Goal: Complete application form

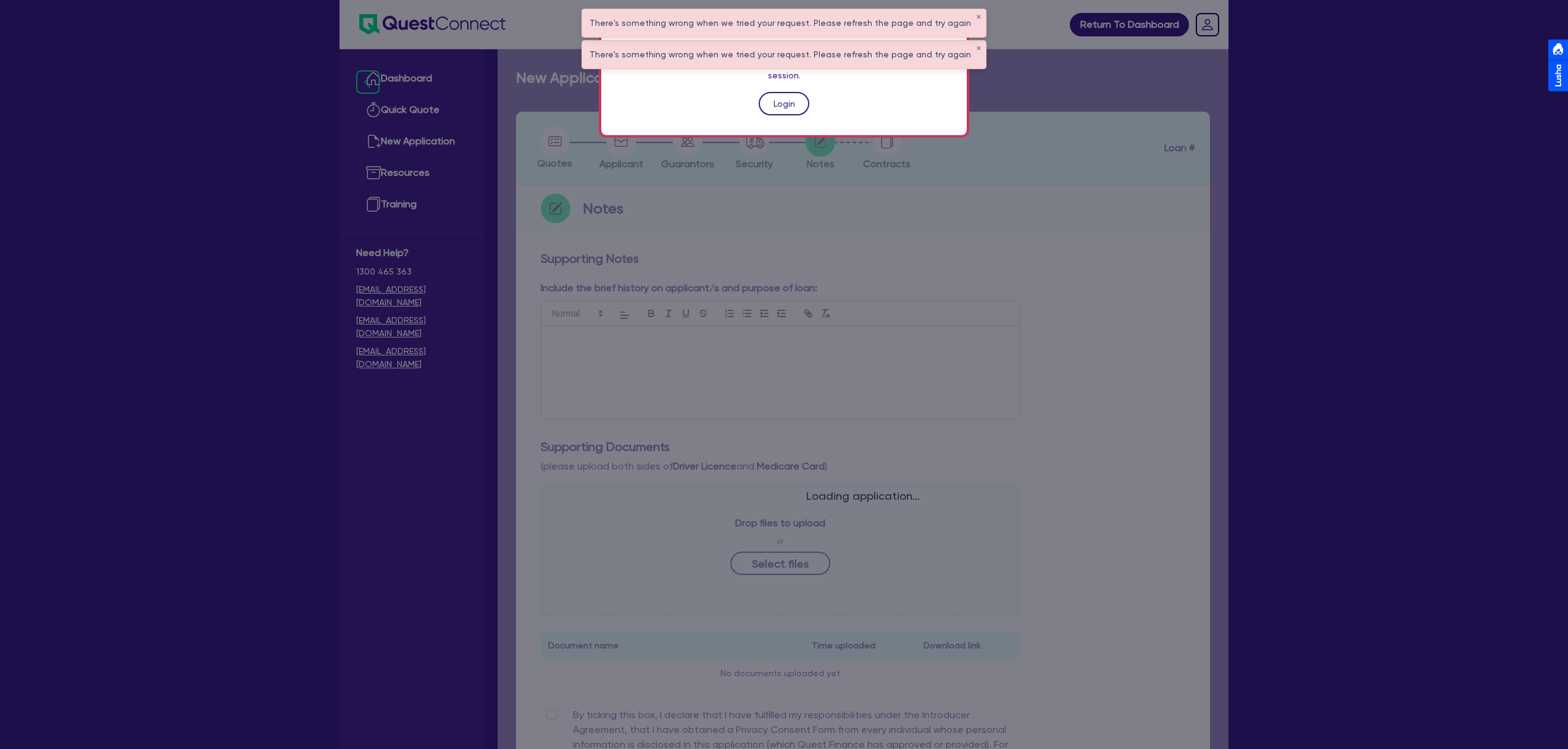
scroll to position [49, 0]
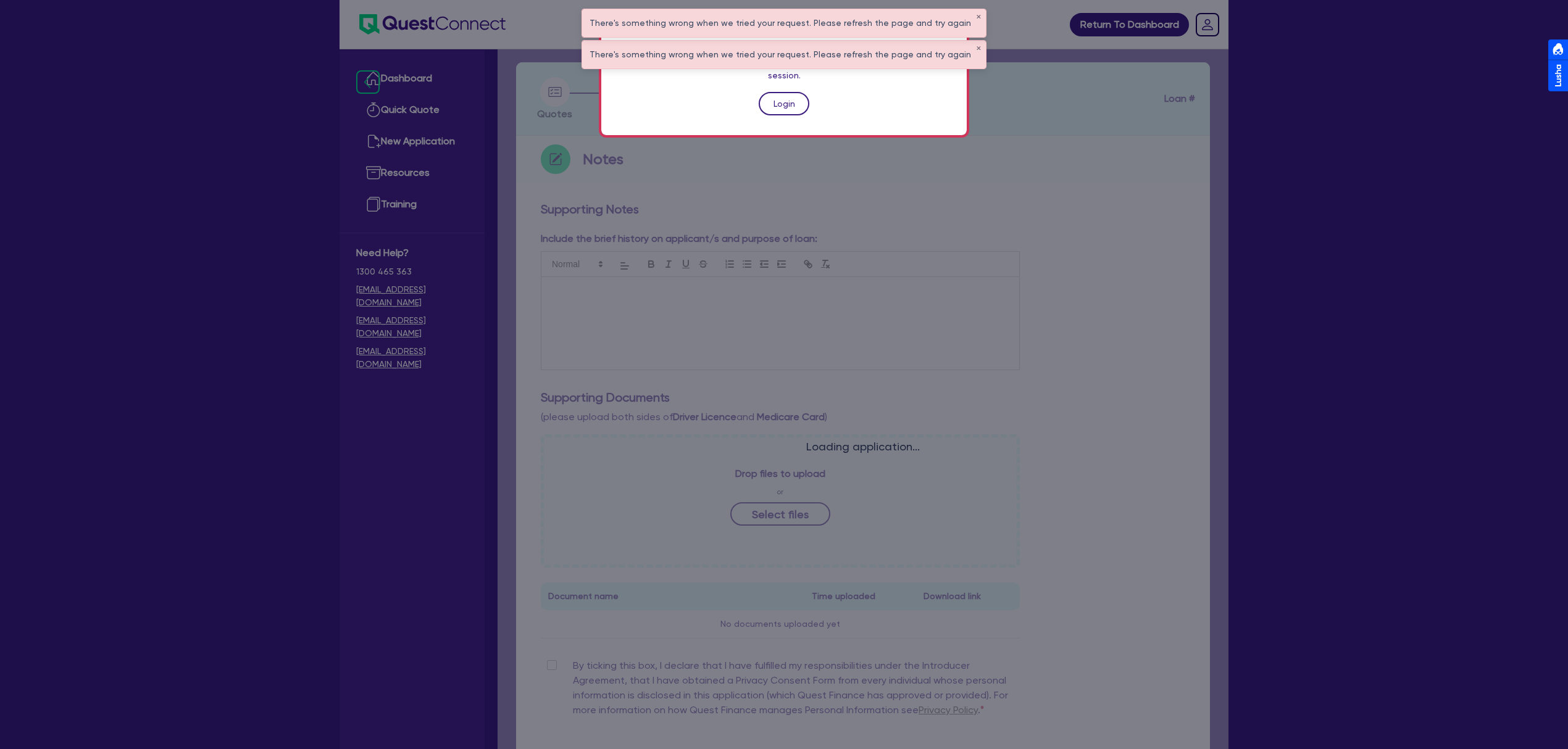
click at [782, 95] on link "Login" at bounding box center [784, 104] width 51 height 24
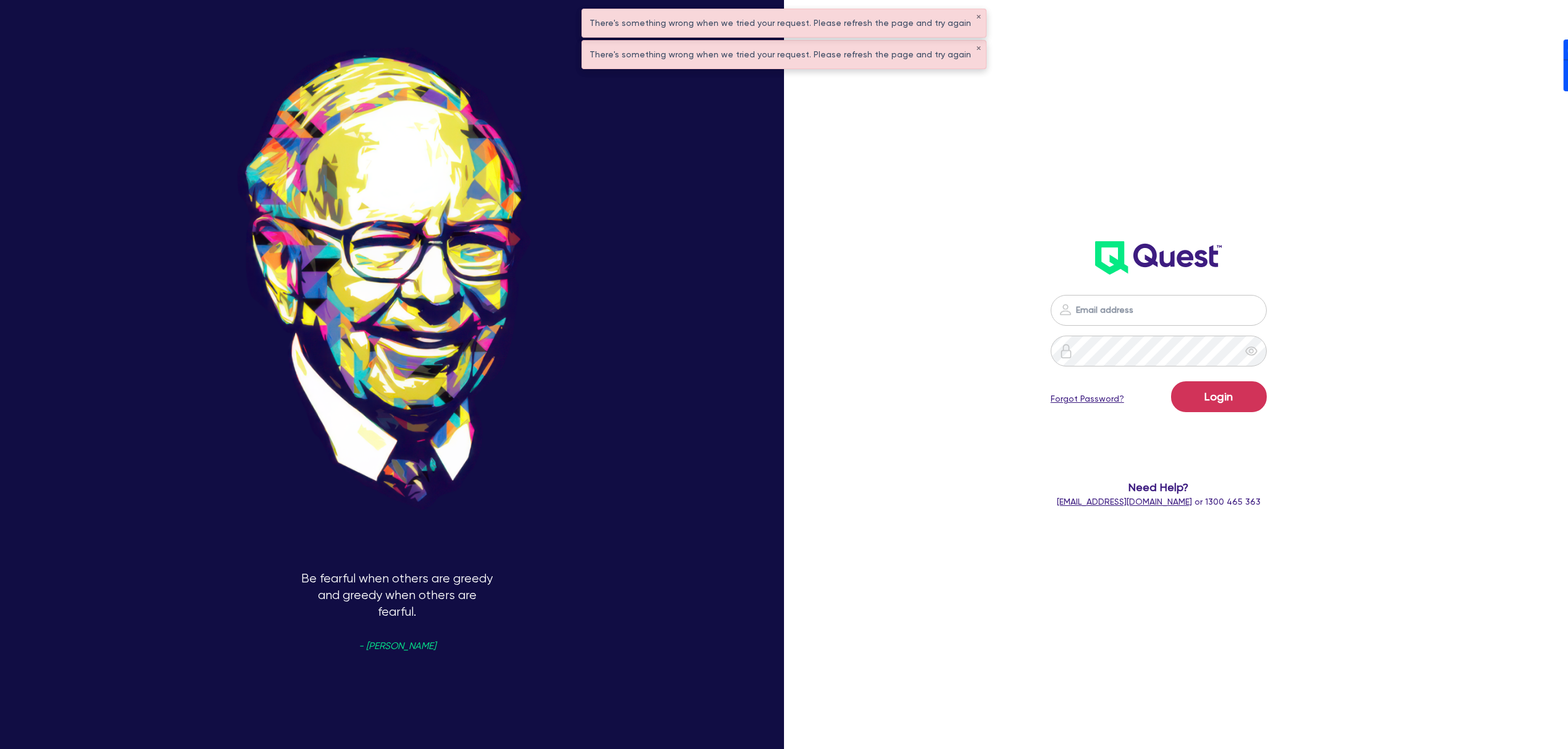
click at [1159, 329] on nordpass-icon at bounding box center [1159, 329] width 0 height 0
click at [0, 748] on nordpass-autofill-portal at bounding box center [0, 749] width 0 height 0
type input "[PERSON_NAME][EMAIL_ADDRESS][DOMAIN_NAME]"
click at [1221, 400] on button "Login" at bounding box center [1219, 396] width 96 height 31
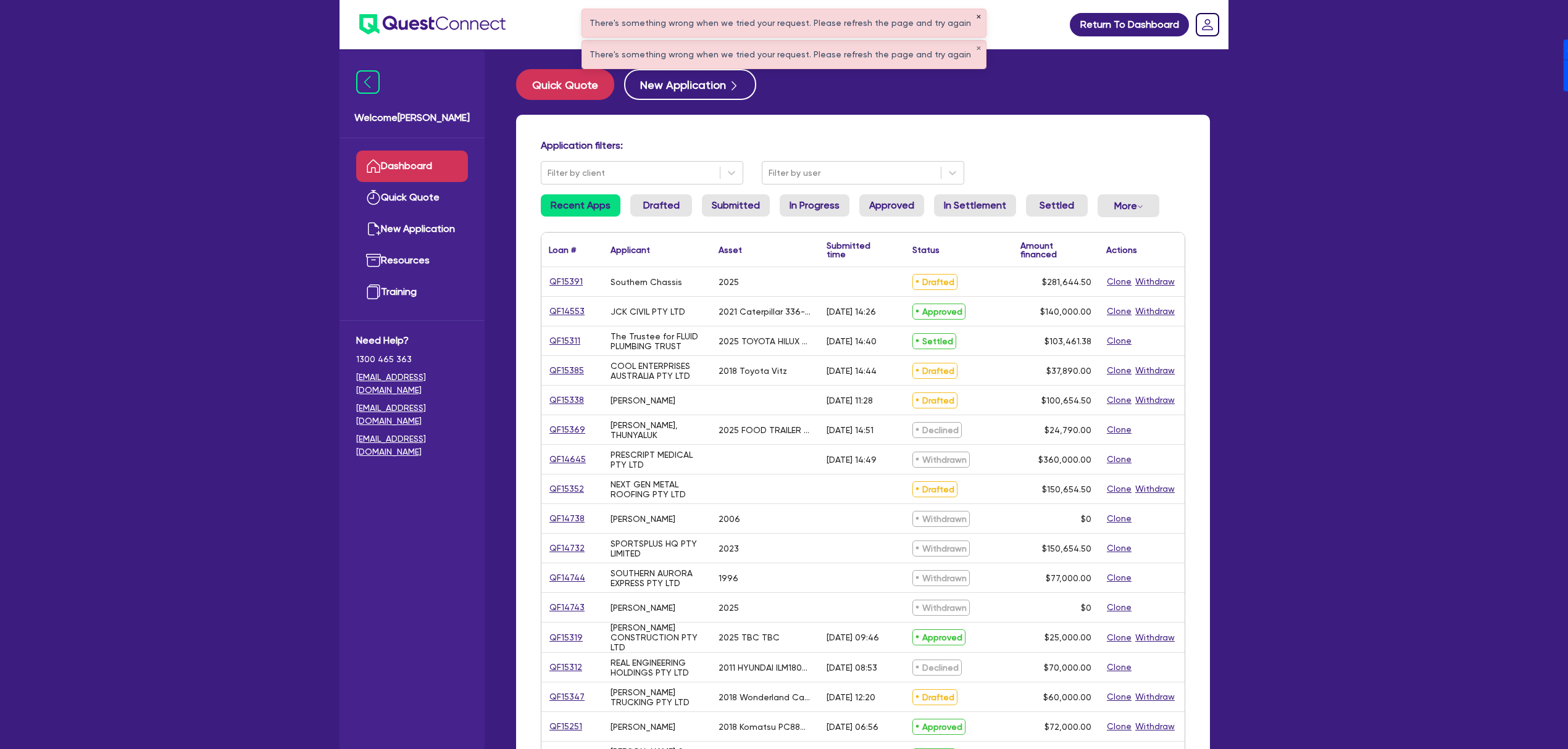
click at [976, 14] on button "✕" at bounding box center [978, 17] width 5 height 6
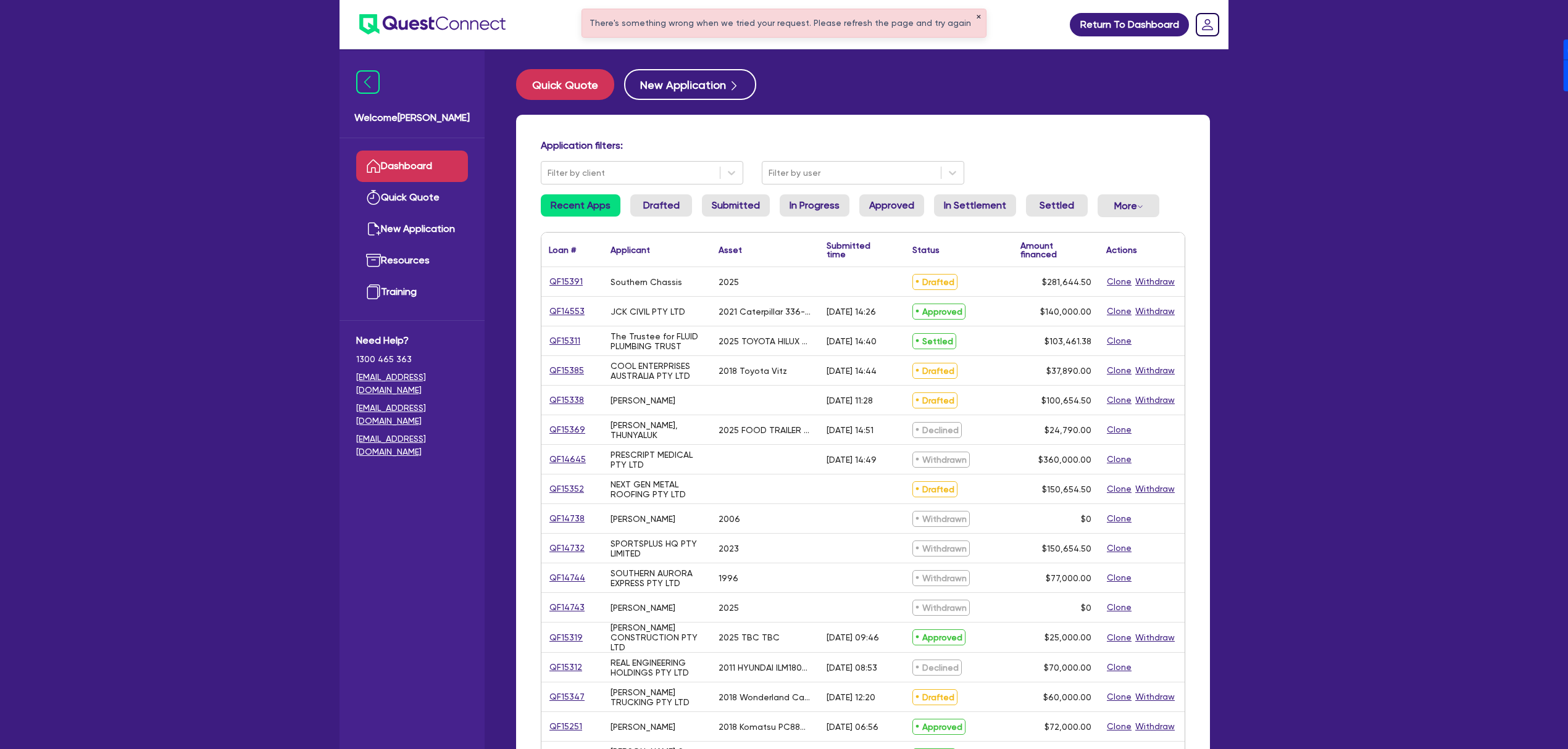
click at [976, 16] on button "✕" at bounding box center [978, 17] width 5 height 6
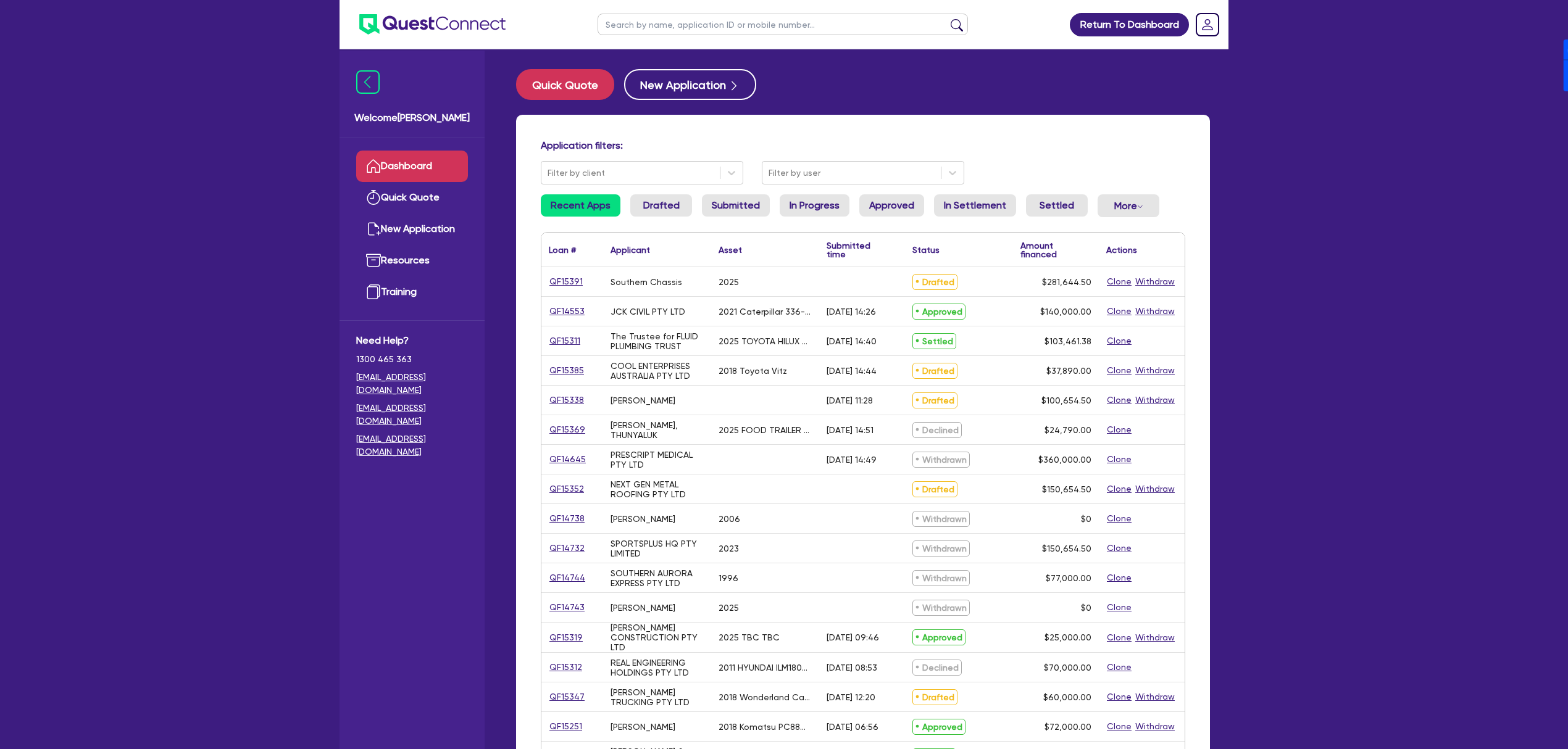
click at [754, 25] on input "text" at bounding box center [782, 24] width 370 height 22
type input "NEXT GEN"
click at [947, 19] on button "submit" at bounding box center [957, 27] width 20 height 17
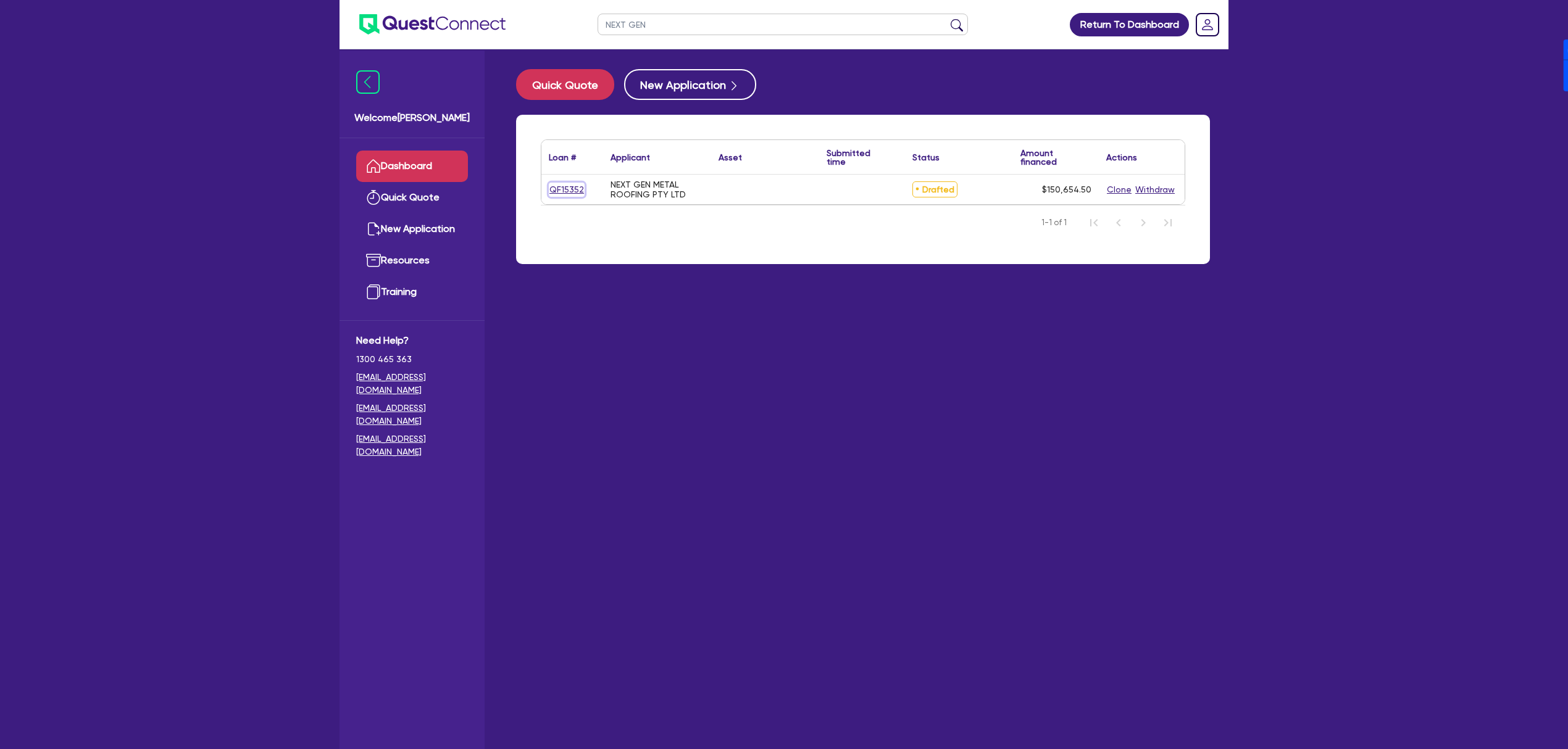
click at [564, 184] on link "QF15352" at bounding box center [566, 190] width 36 height 14
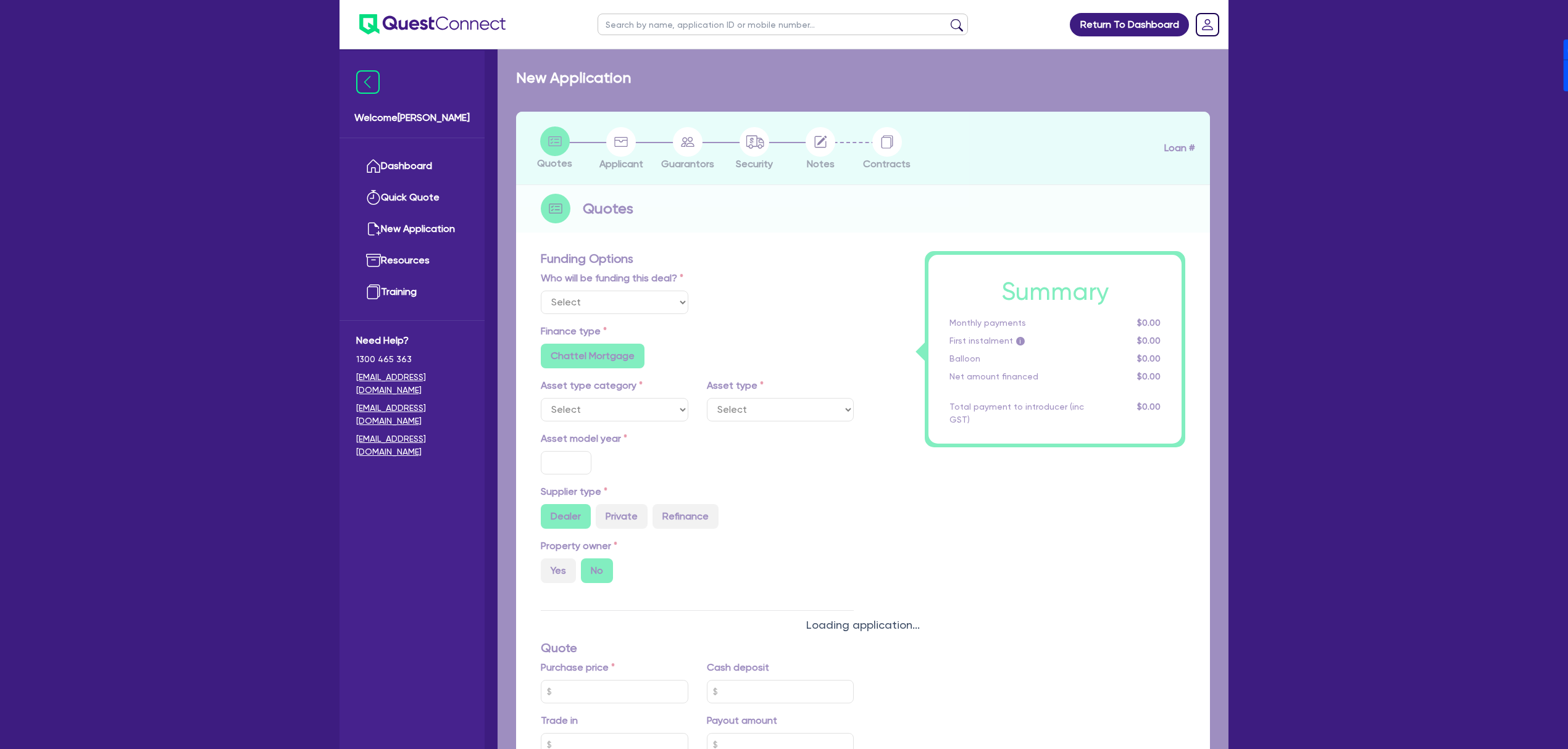
radio input "false"
type input "150,000"
type input "17"
radio input "false"
radio input "true"
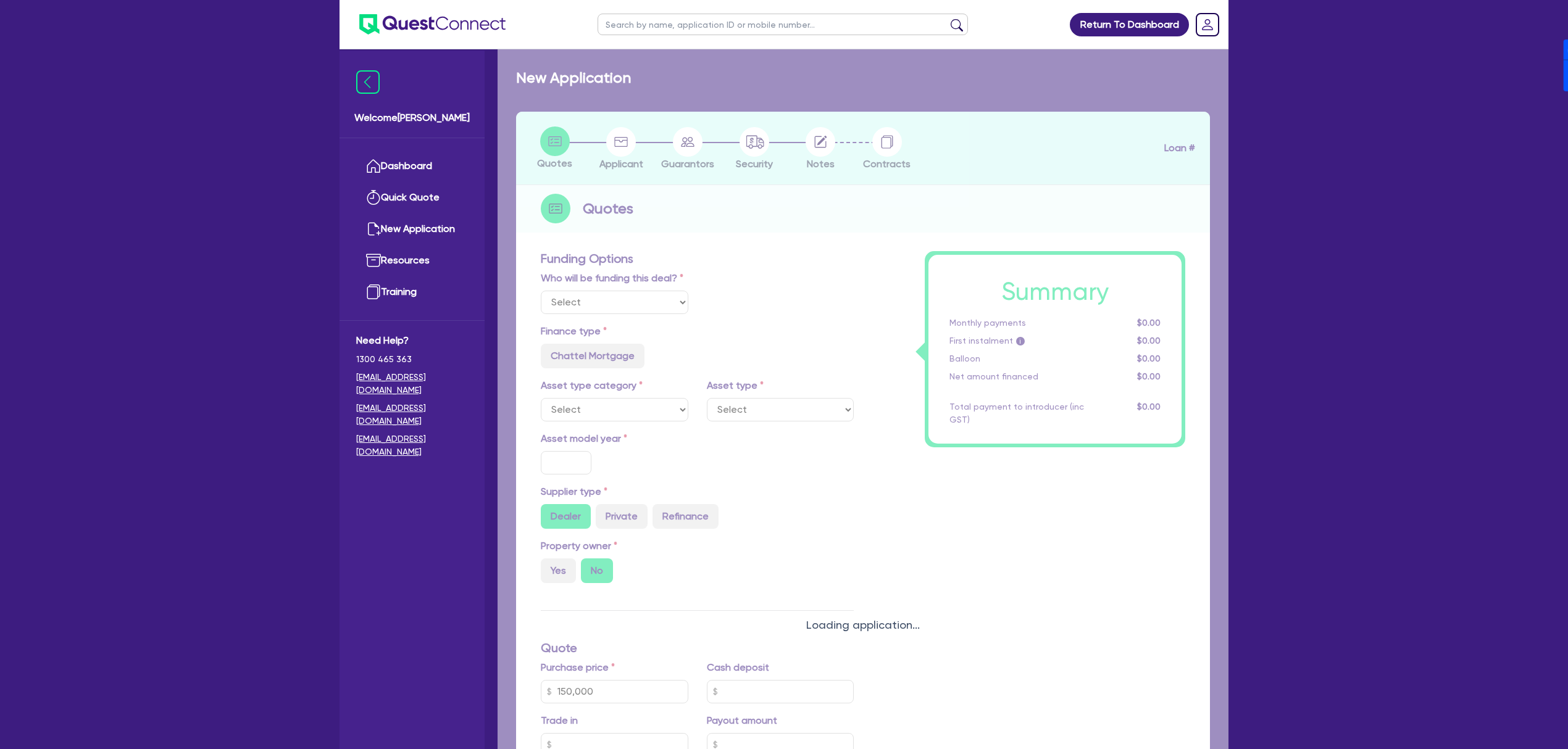
radio input "true"
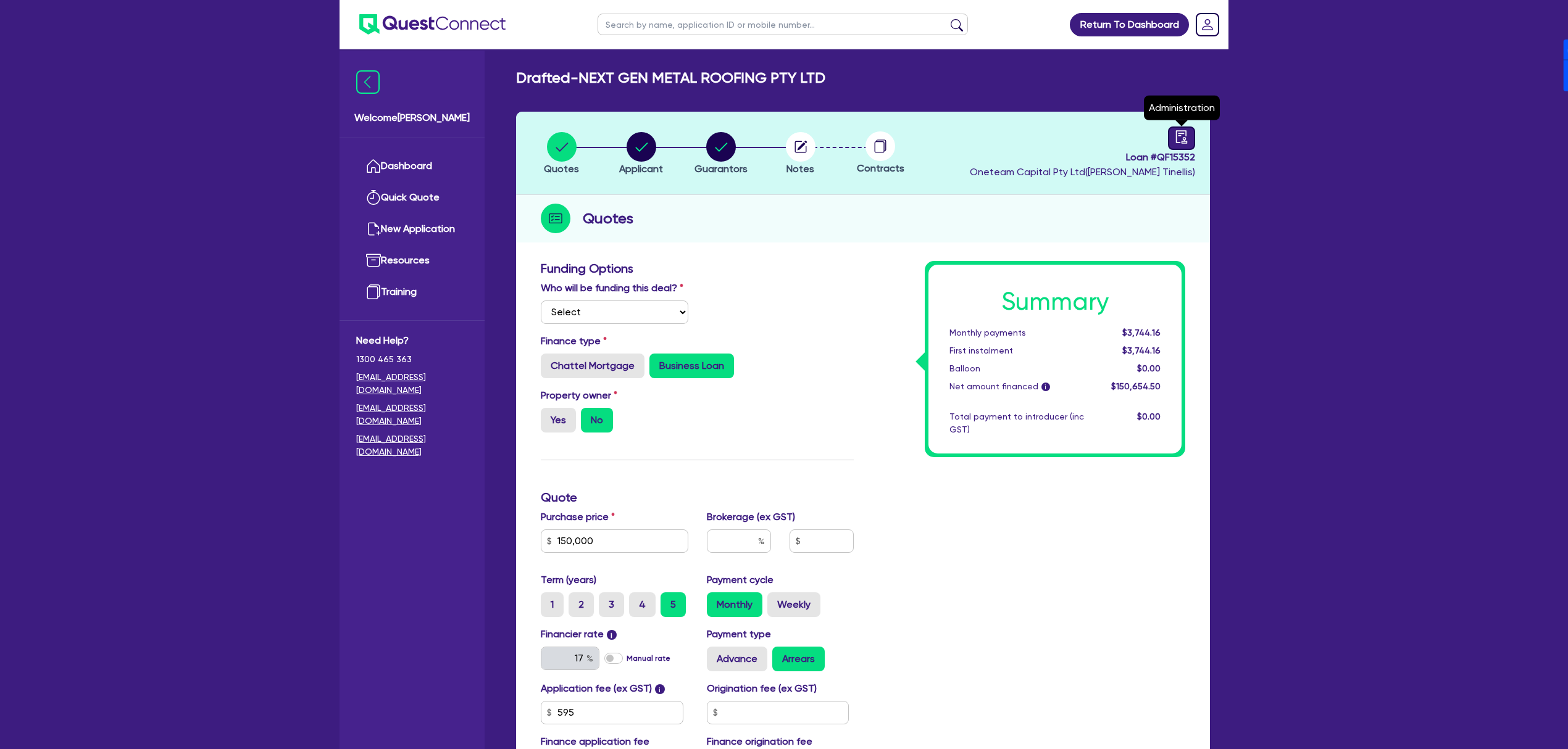
click at [1188, 142] on icon "audit" at bounding box center [1181, 137] width 13 height 13
select select "DRAFTED_NEW"
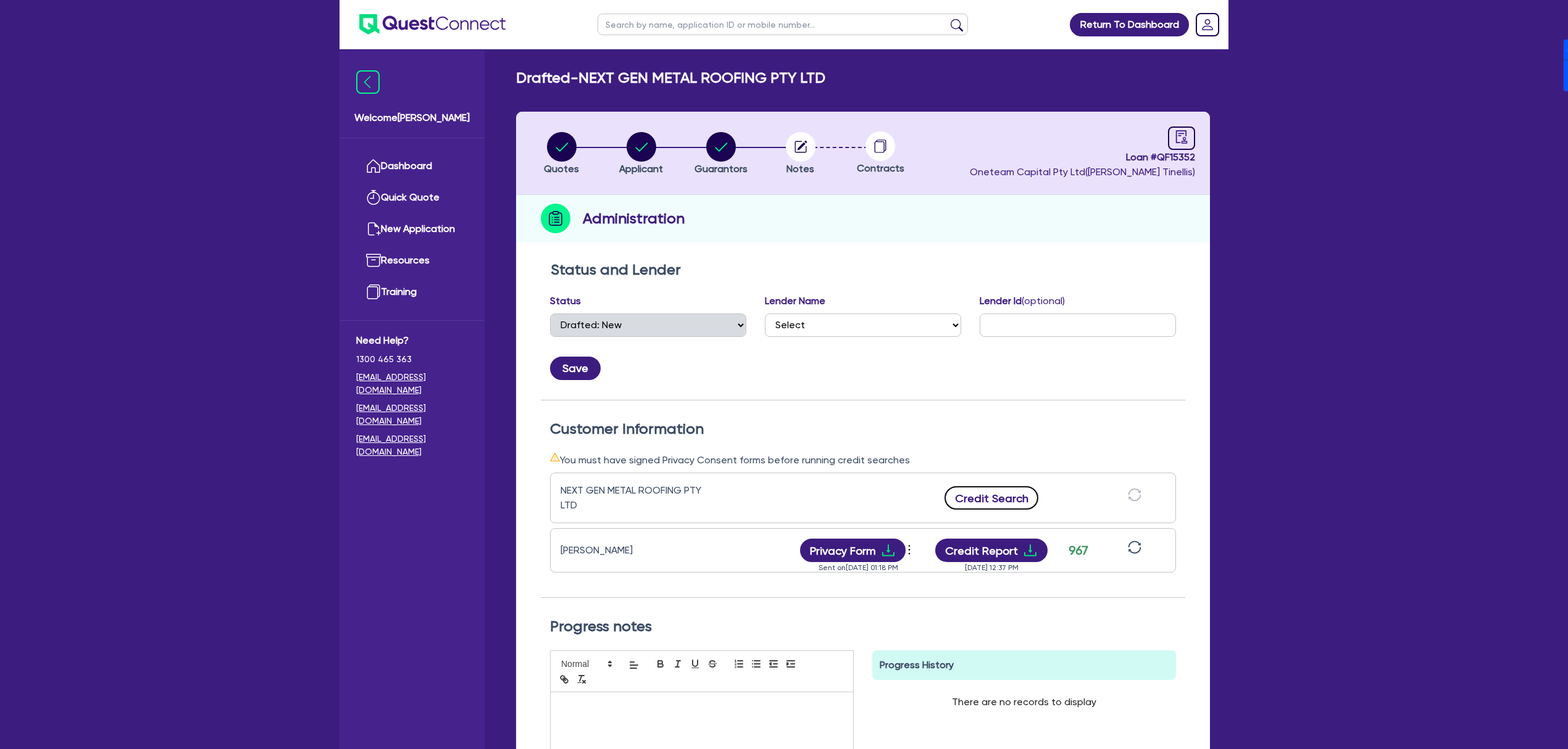
click at [1013, 504] on button "Credit Search" at bounding box center [991, 498] width 94 height 24
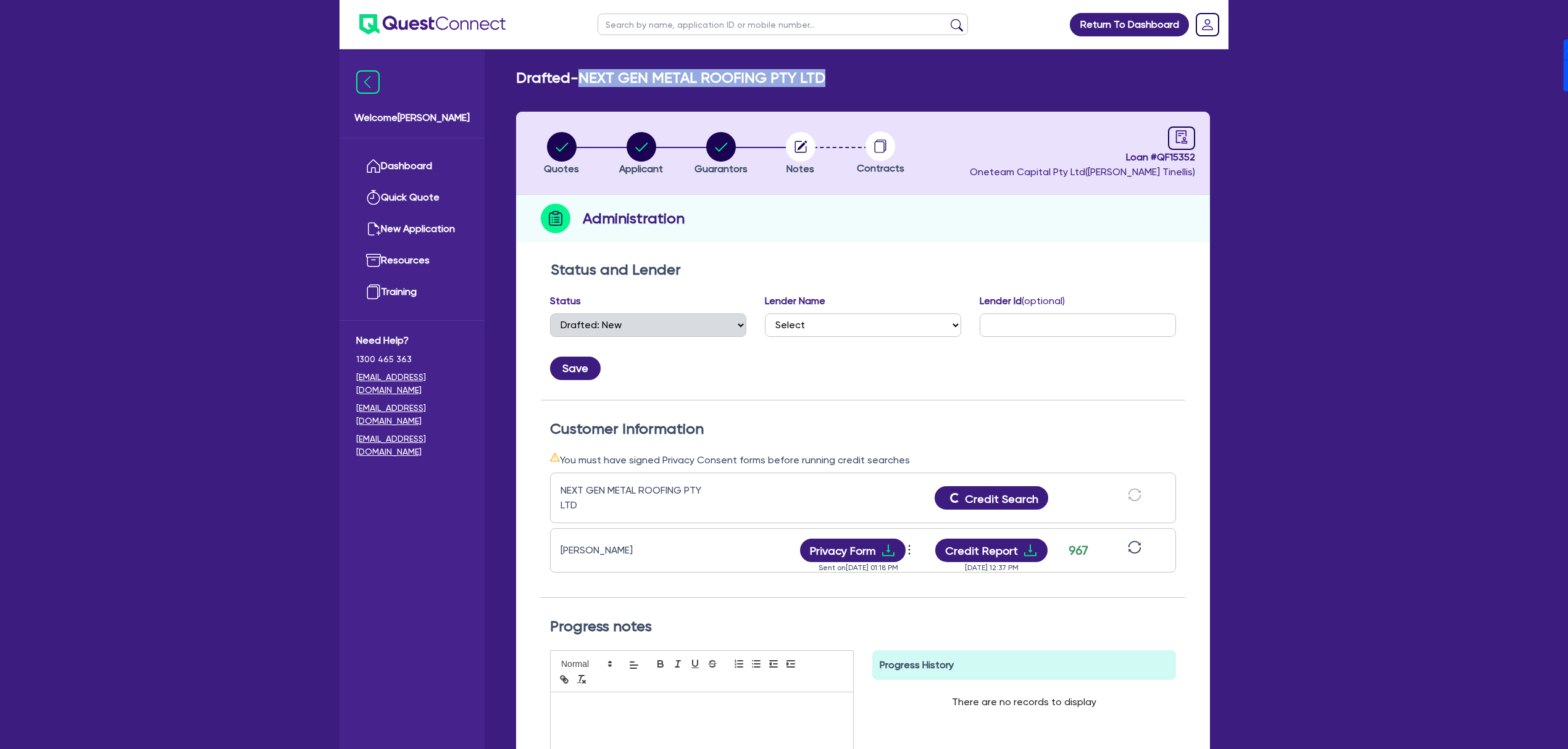
drag, startPoint x: 584, startPoint y: 72, endPoint x: 833, endPoint y: 79, distance: 249.1
click at [833, 79] on div "Drafted - NEXT GEN METAL ROOFING PTY LTD" at bounding box center [863, 78] width 713 height 18
copy h2 "NEXT GEN METAL ROOFING PTY LTD"
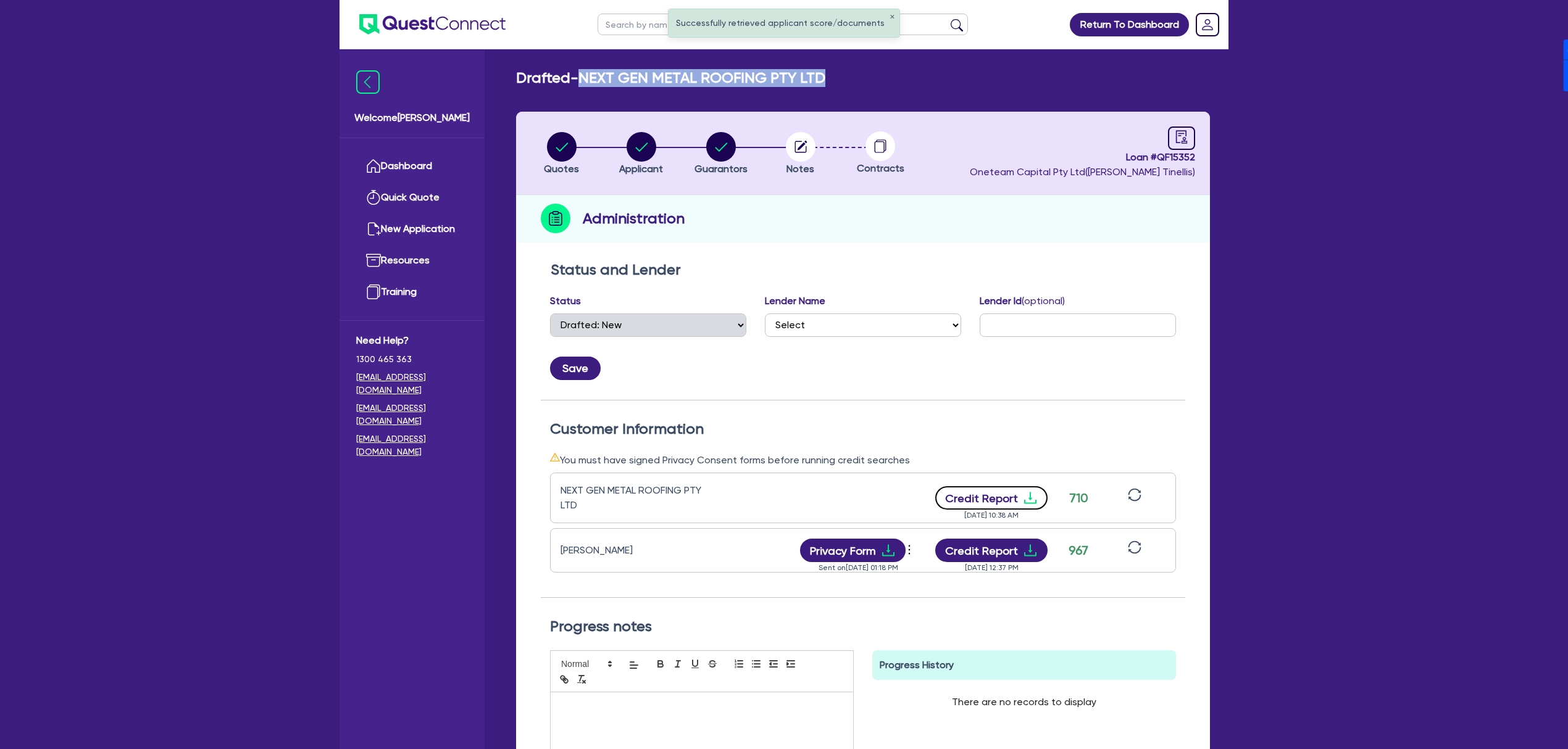
click at [994, 499] on button "Credit Report" at bounding box center [992, 498] width 113 height 24
click at [812, 82] on h2 "Drafted - NEXT GEN METAL ROOFING PTY LTD" at bounding box center [671, 78] width 310 height 18
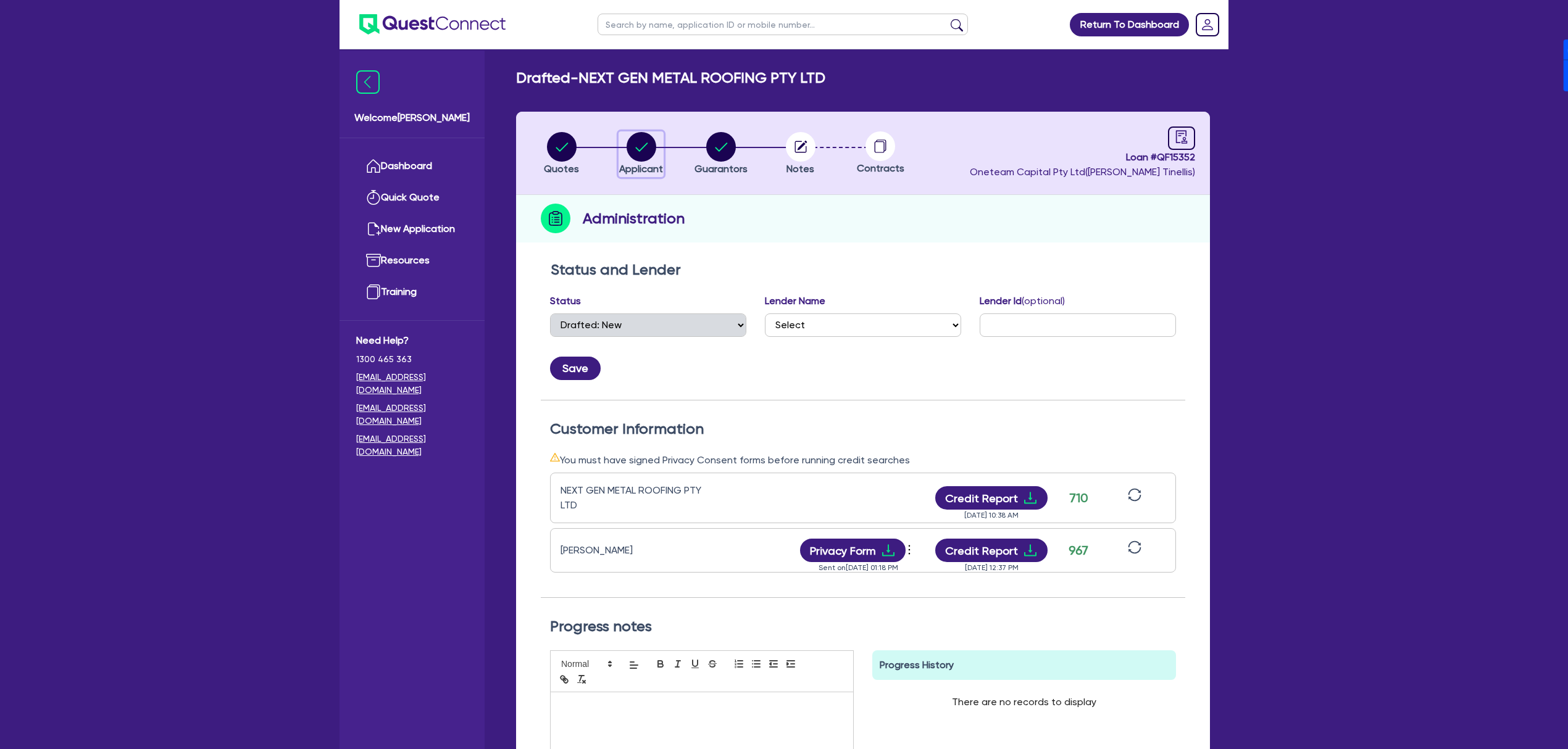
click at [632, 139] on circle "button" at bounding box center [641, 147] width 30 height 30
select select "COMPANY"
select select "ACCOMODATION_FOOD"
select select "HOTELS"
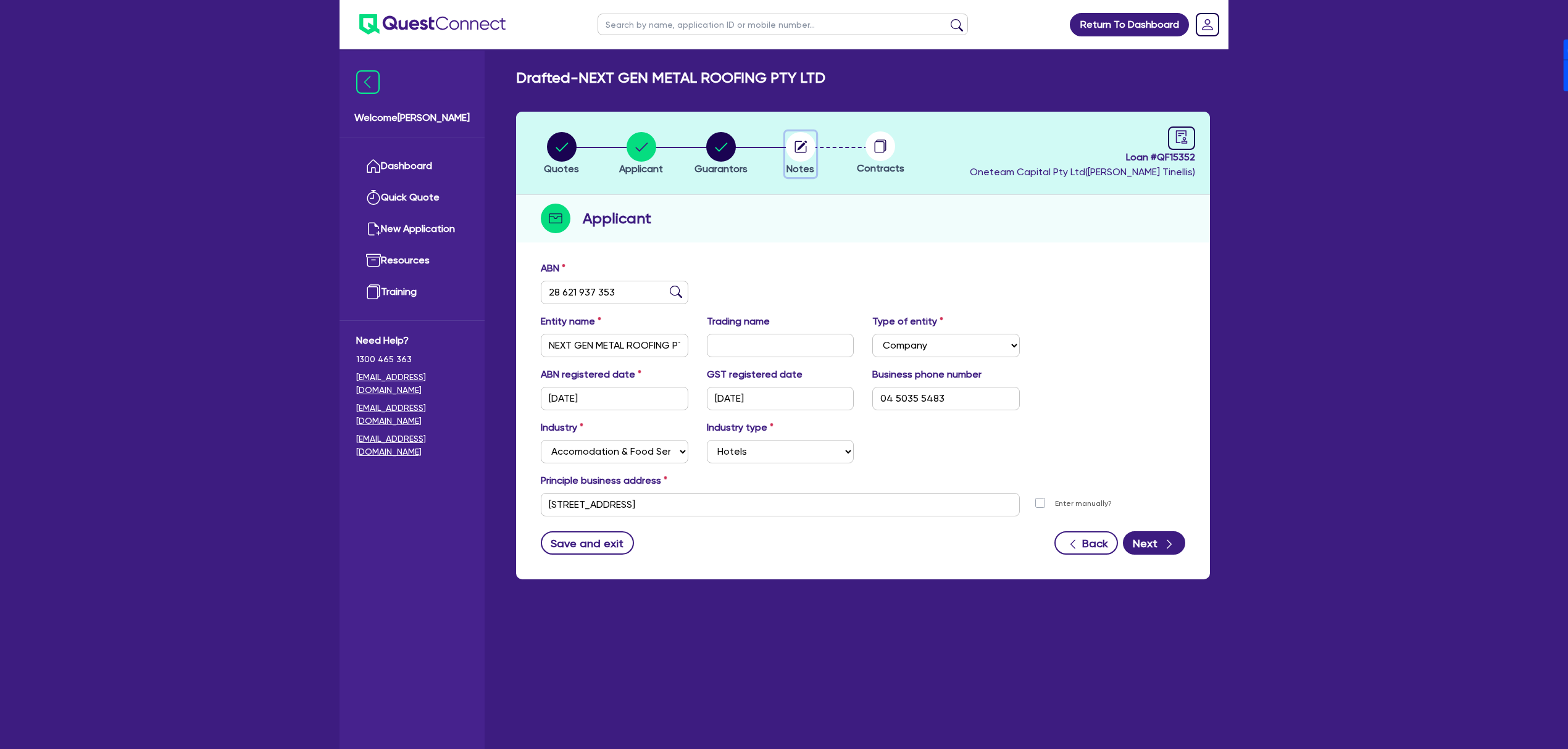
click at [800, 139] on circle "button" at bounding box center [800, 147] width 30 height 30
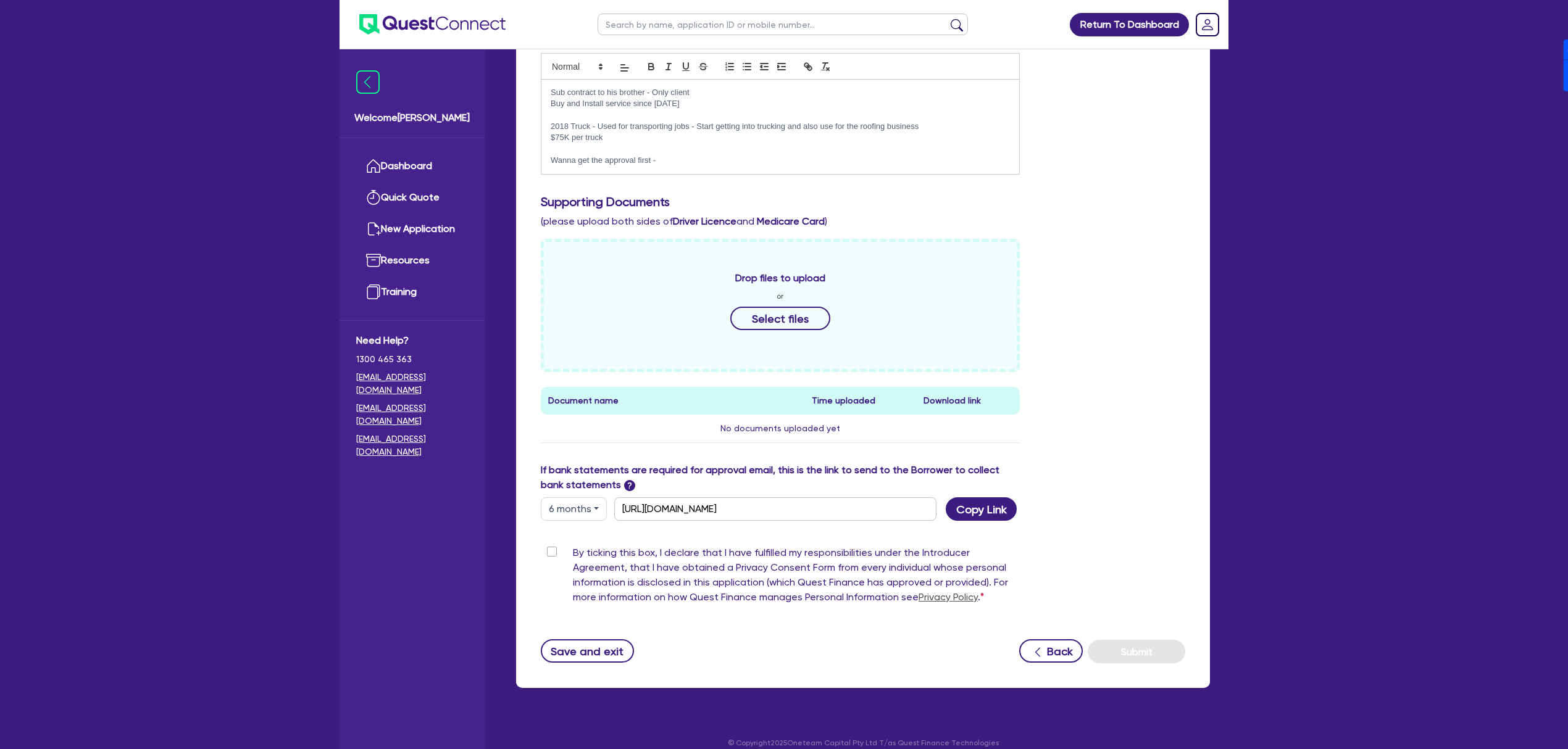
scroll to position [272, 0]
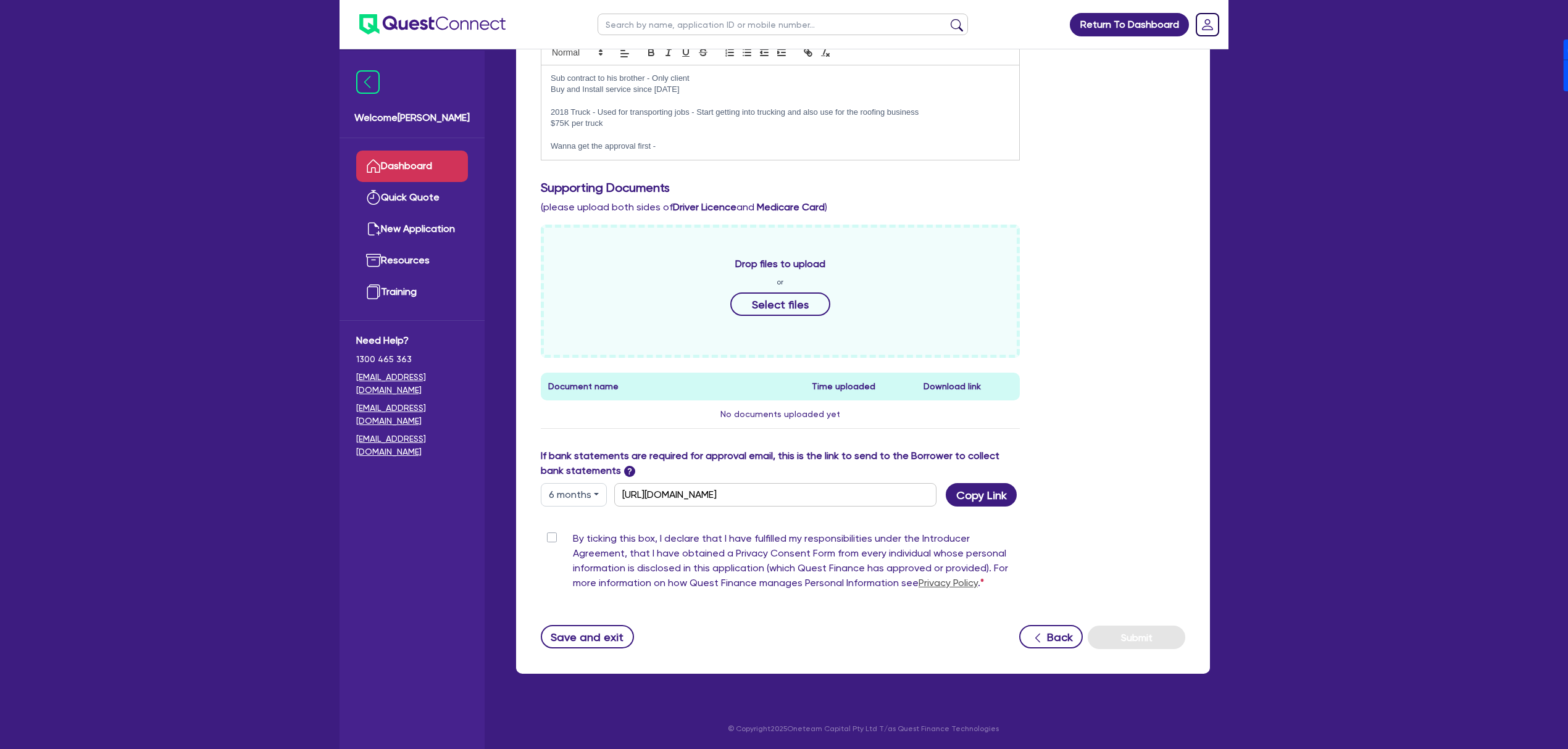
click at [406, 168] on link "Dashboard" at bounding box center [412, 166] width 112 height 31
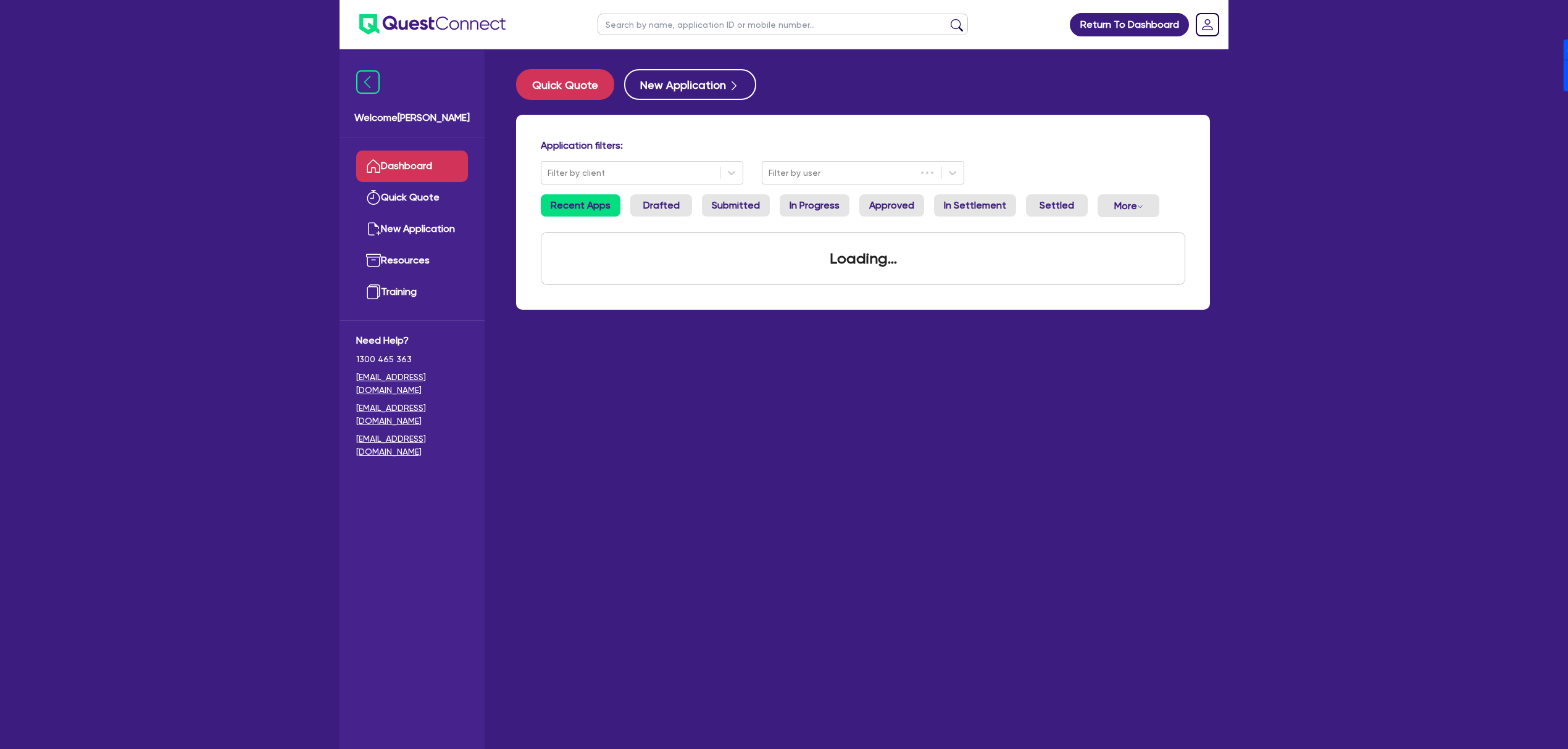
click at [680, 25] on input "text" at bounding box center [782, 24] width 370 height 22
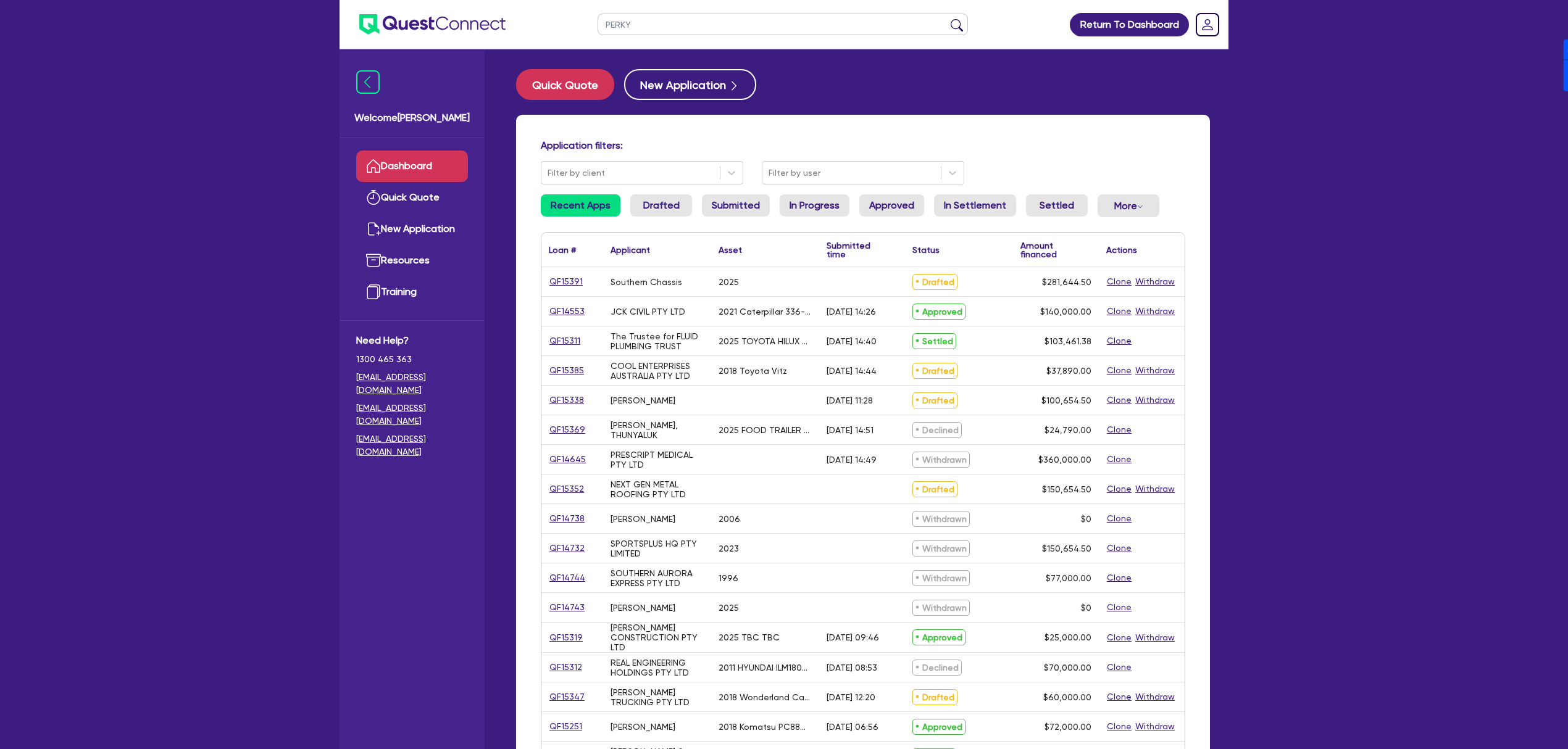
type input "PERKY"
click at [947, 19] on button "submit" at bounding box center [957, 27] width 20 height 17
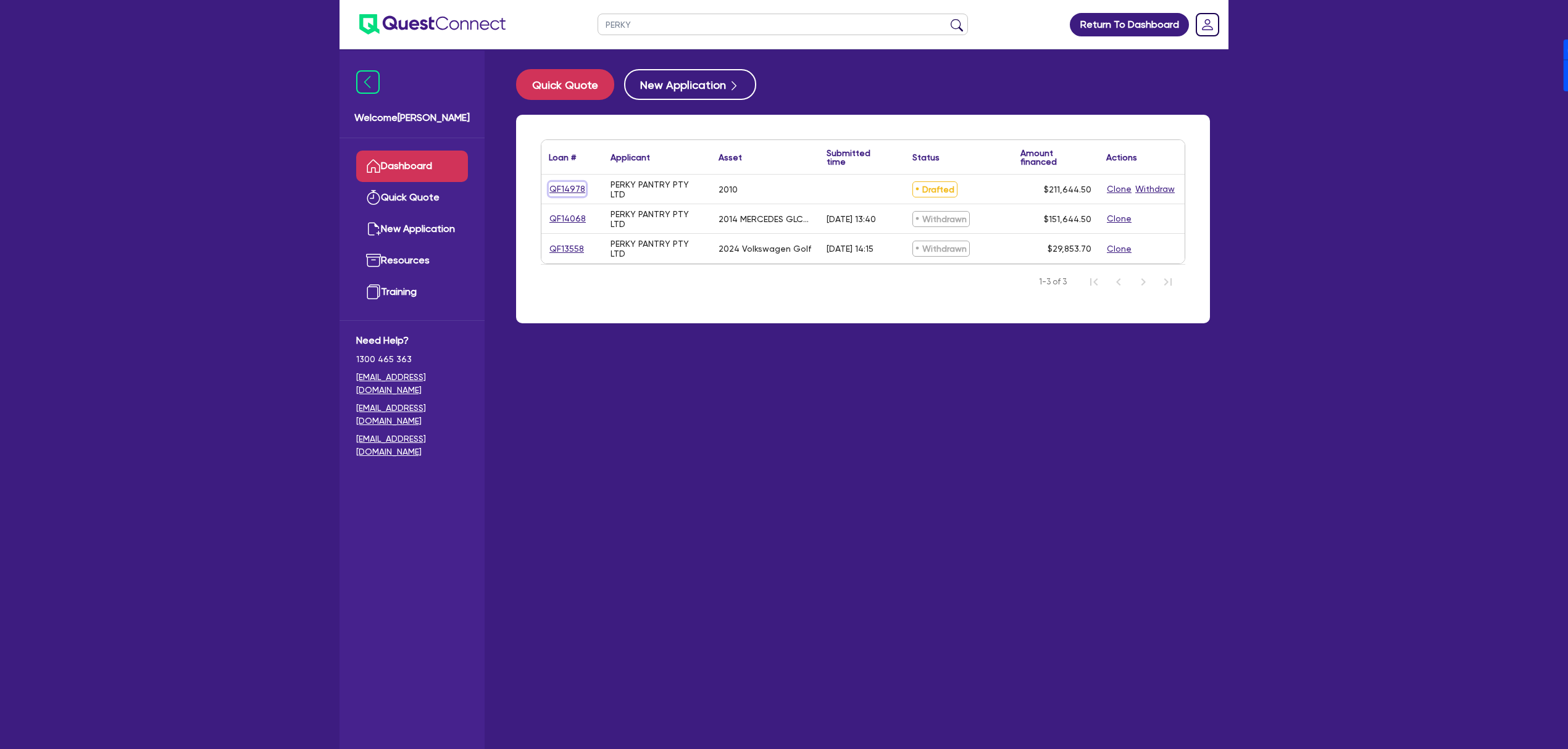
click at [578, 192] on link "QF14978" at bounding box center [567, 189] width 37 height 14
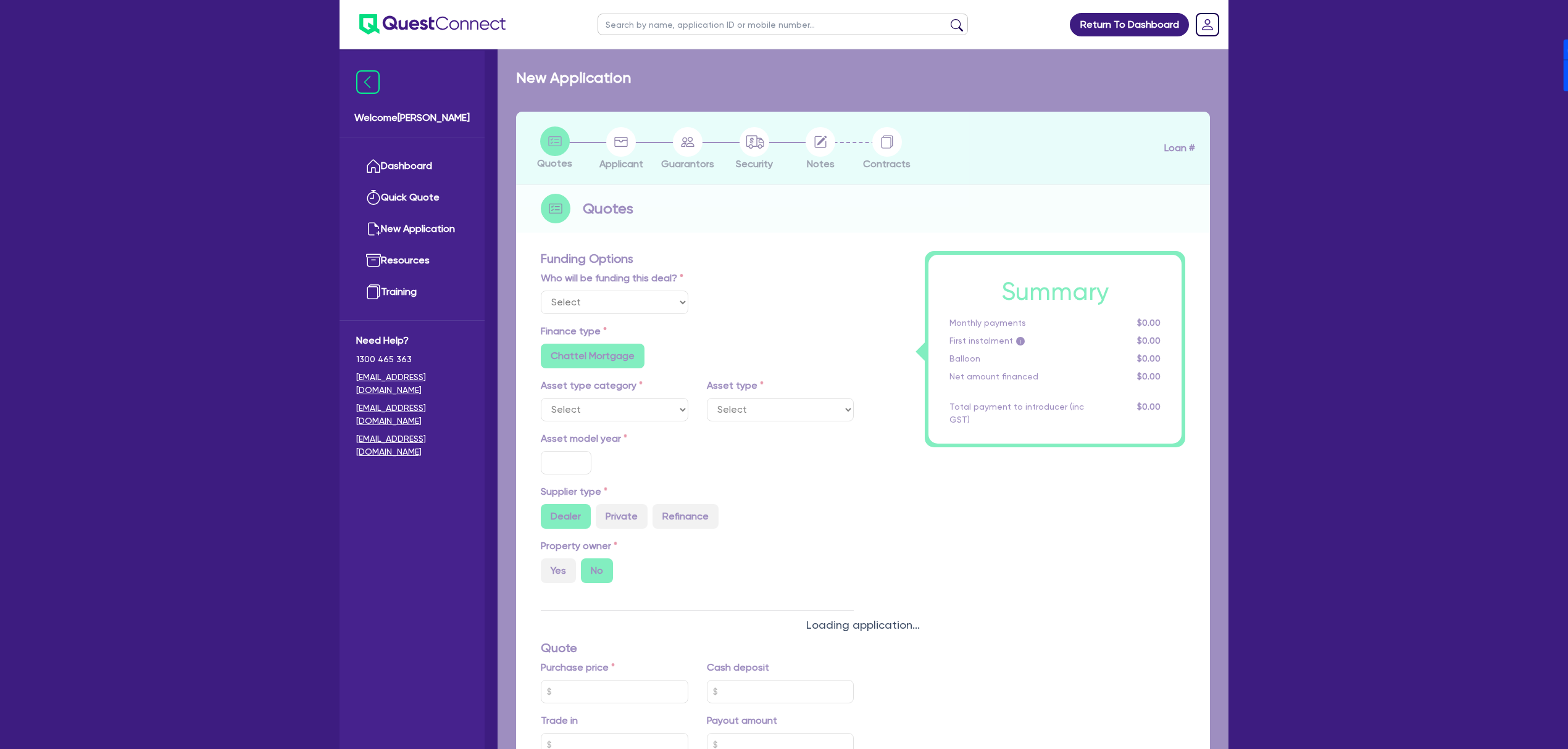
select select "CARS_AND_LIGHT_TRUCKS"
type input "2010"
radio input "false"
radio input "true"
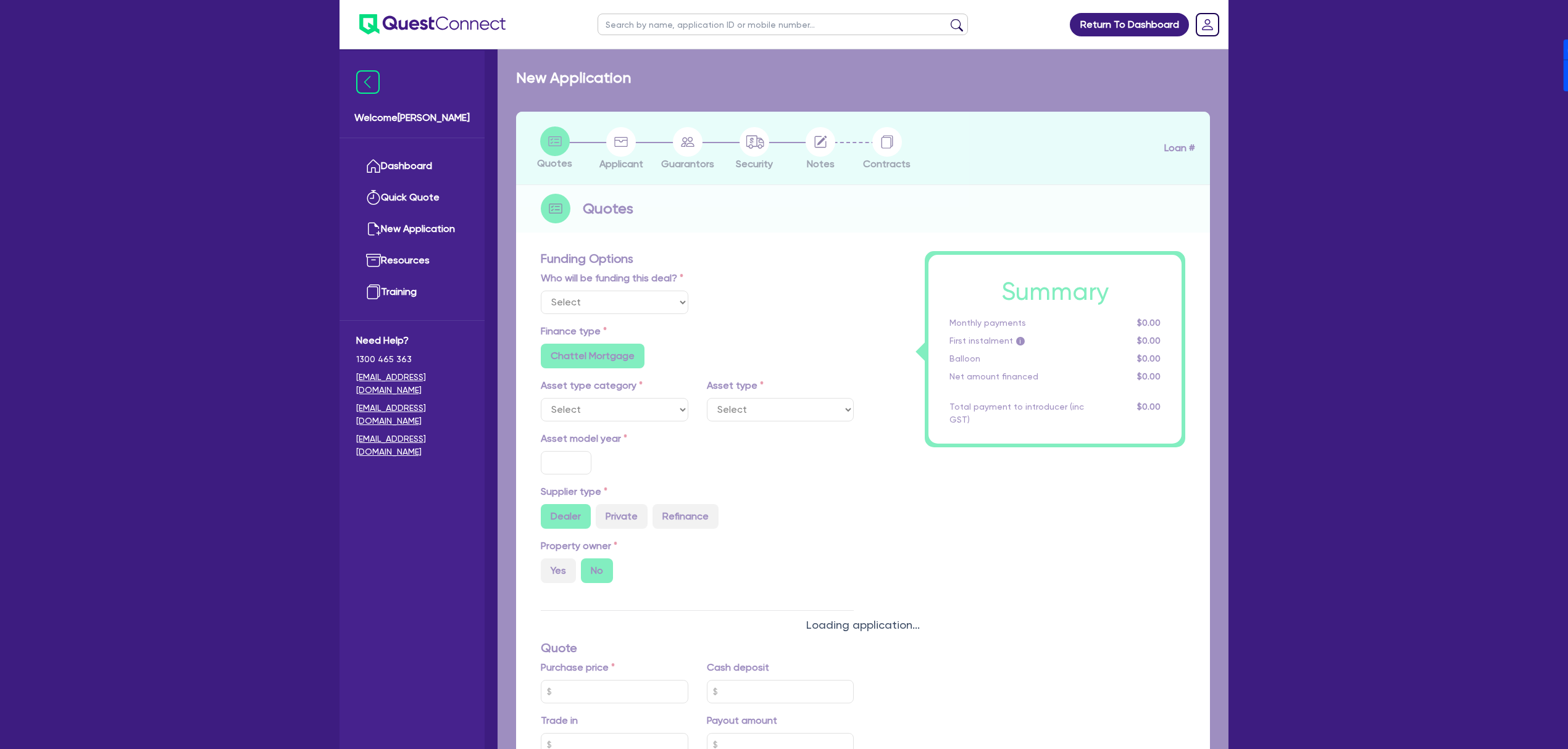
type input "280,000"
type input "70,000"
type input "20"
type input "56,000"
type input "5"
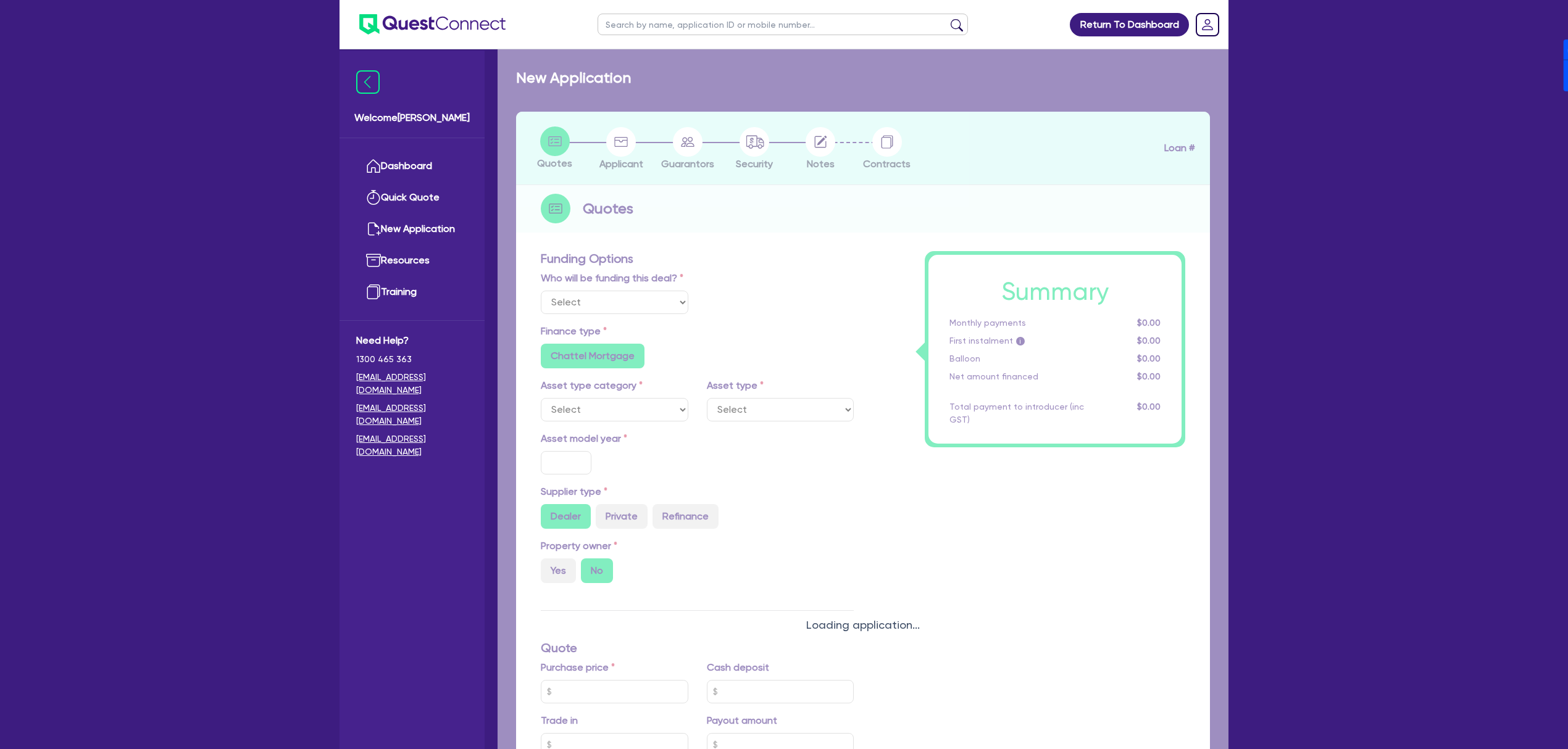
type input "10,582.23"
type input "12.5"
radio input "false"
type input "900"
radio input "true"
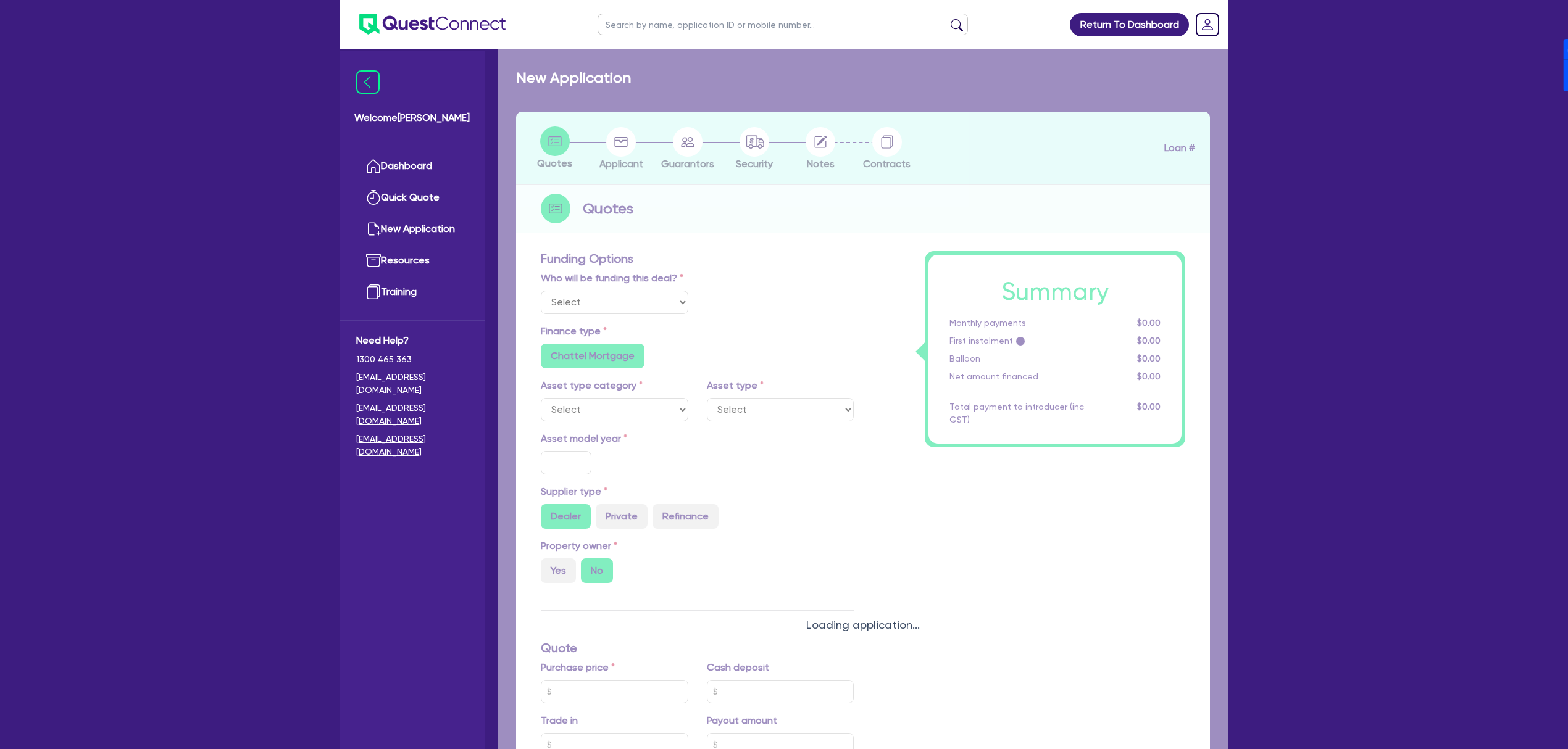
radio input "true"
select select "PASSENGER_VEHICLES"
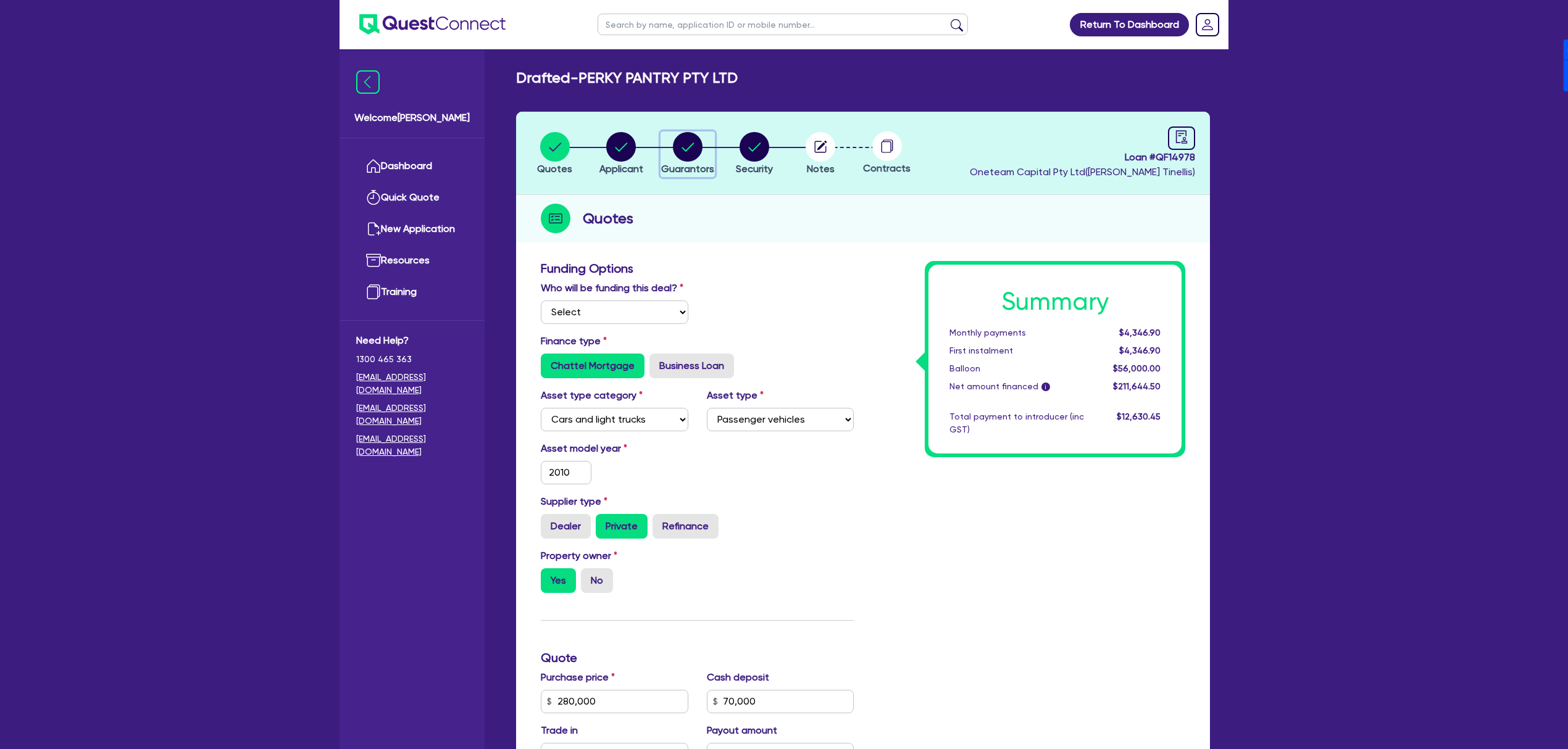
click at [685, 137] on circle "button" at bounding box center [687, 147] width 30 height 30
select select "MR"
select select "[GEOGRAPHIC_DATA]"
select select "MARRIED"
select select "CASH"
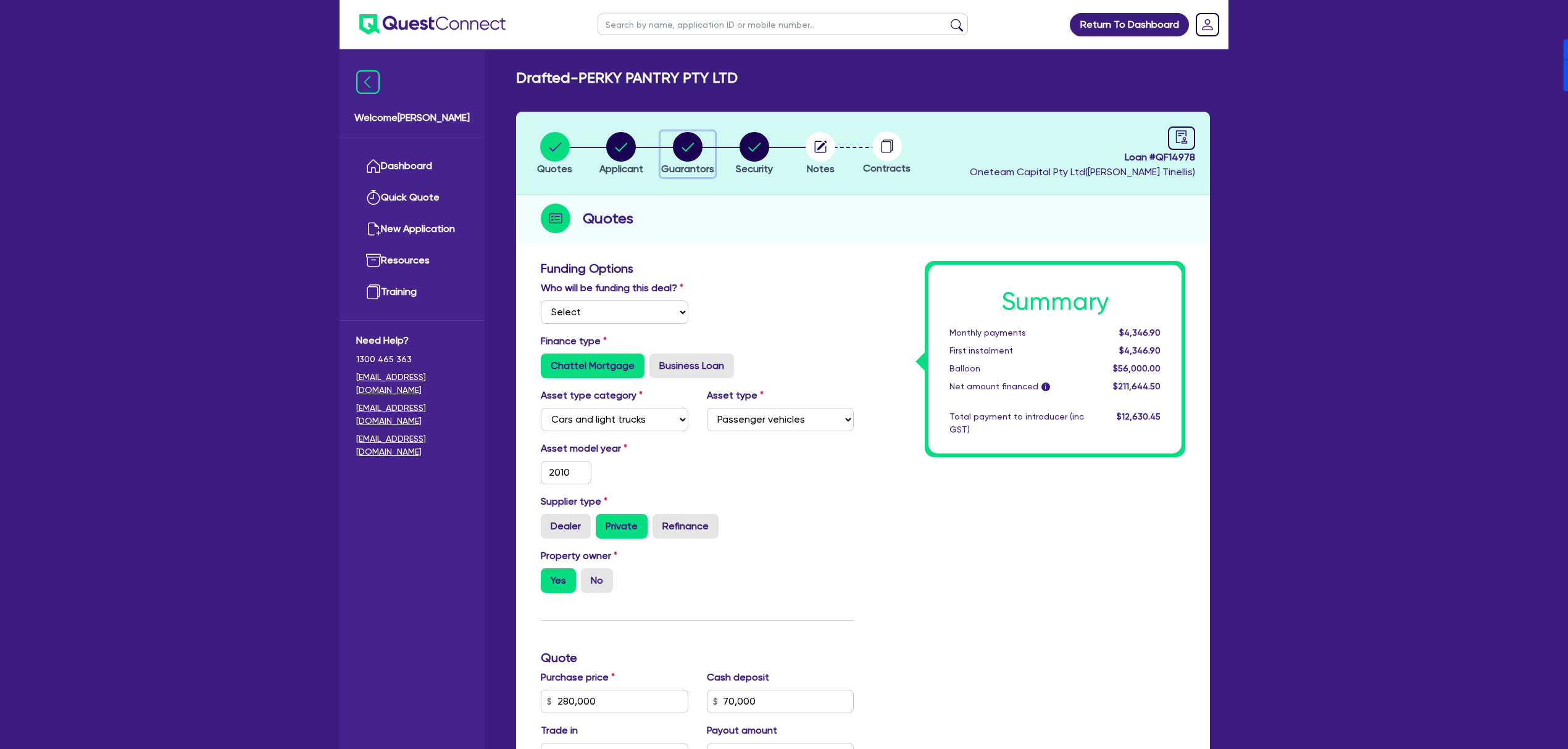
select select "PROPERTY"
select select "VEHICLE"
select select "EQUIPMENT"
select select "OTHER"
select select "HOUSEHOLD_PERSONAL"
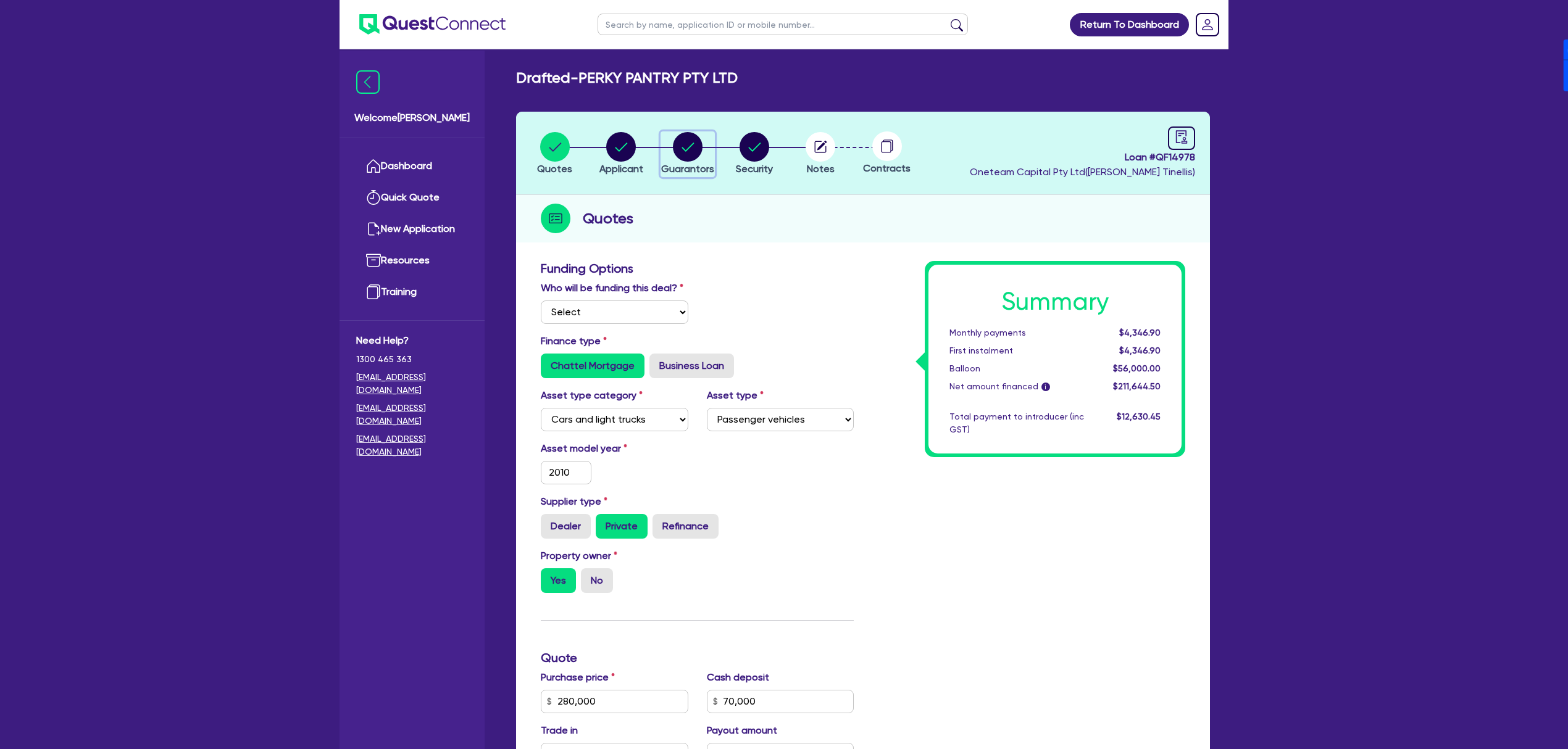
select select "MORTGAGE"
select select "VEHICLE_LOAN"
select select "MRS"
select select "[GEOGRAPHIC_DATA]"
select select "MARRIED"
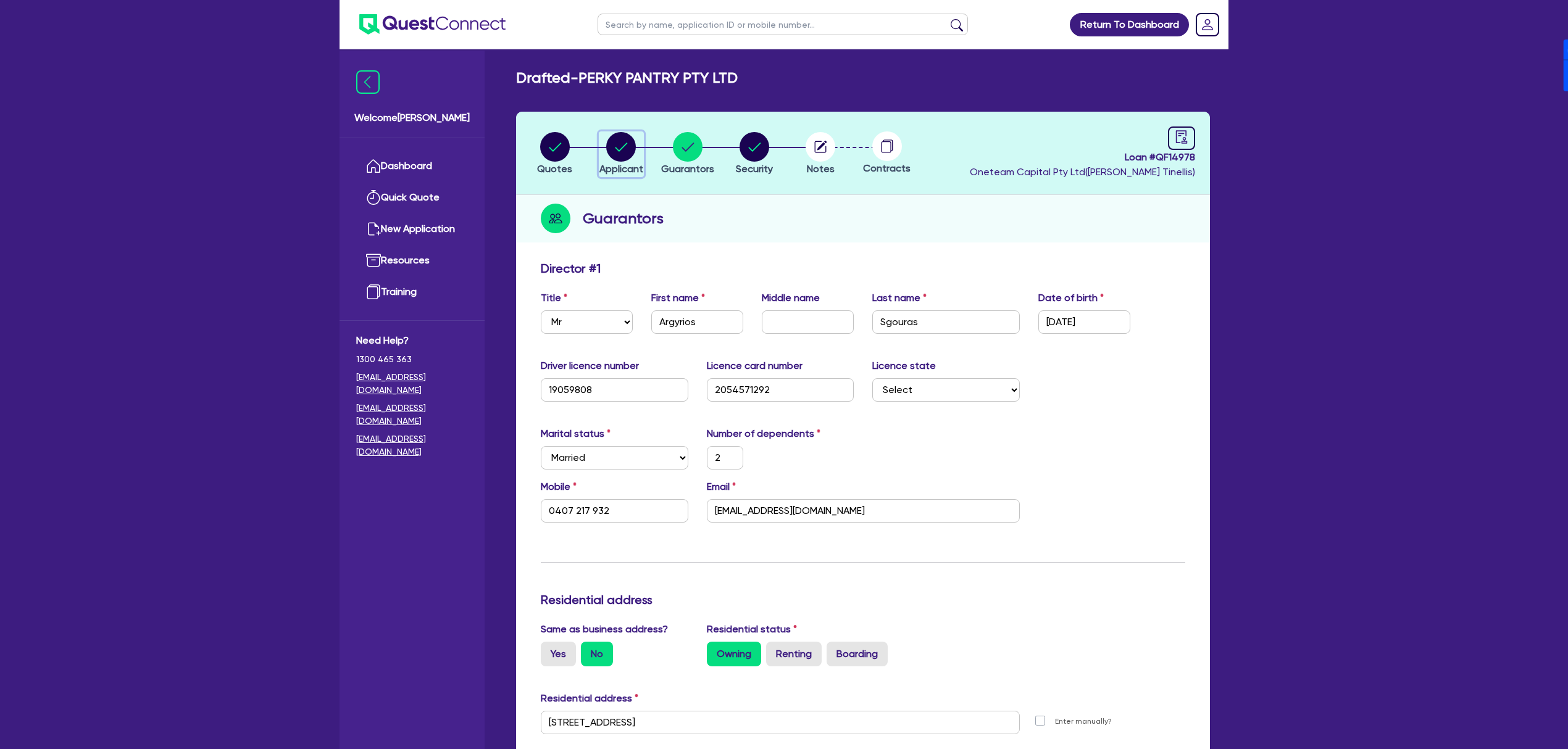
click at [611, 154] on circle "button" at bounding box center [621, 147] width 30 height 30
select select "COMPANY"
select select "ACCOMODATION_FOOD"
select select "CAFES"
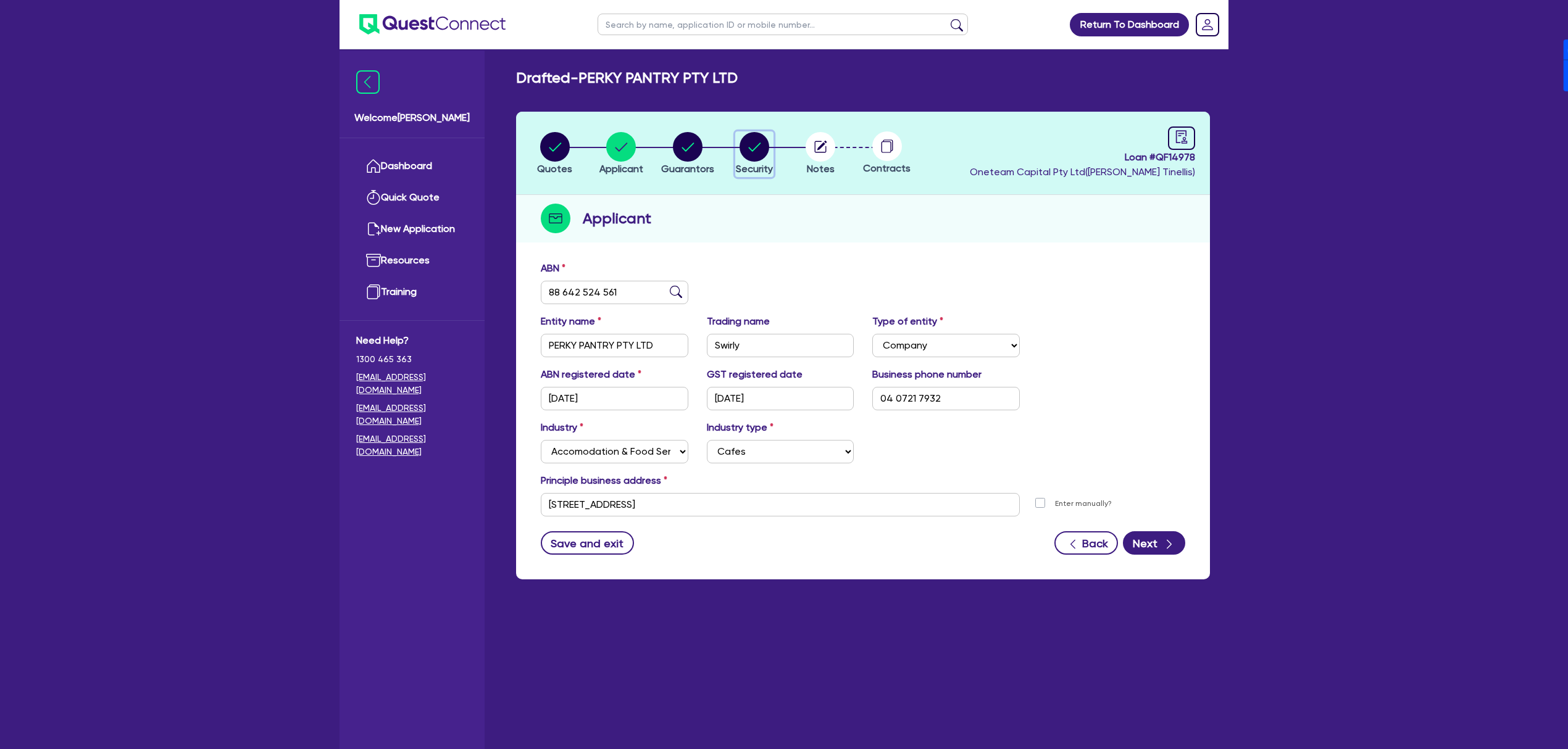
click at [752, 148] on circle "button" at bounding box center [754, 147] width 30 height 30
select select "CARS_AND_LIGHT_TRUCKS"
select select "PASSENGER_VEHICLES"
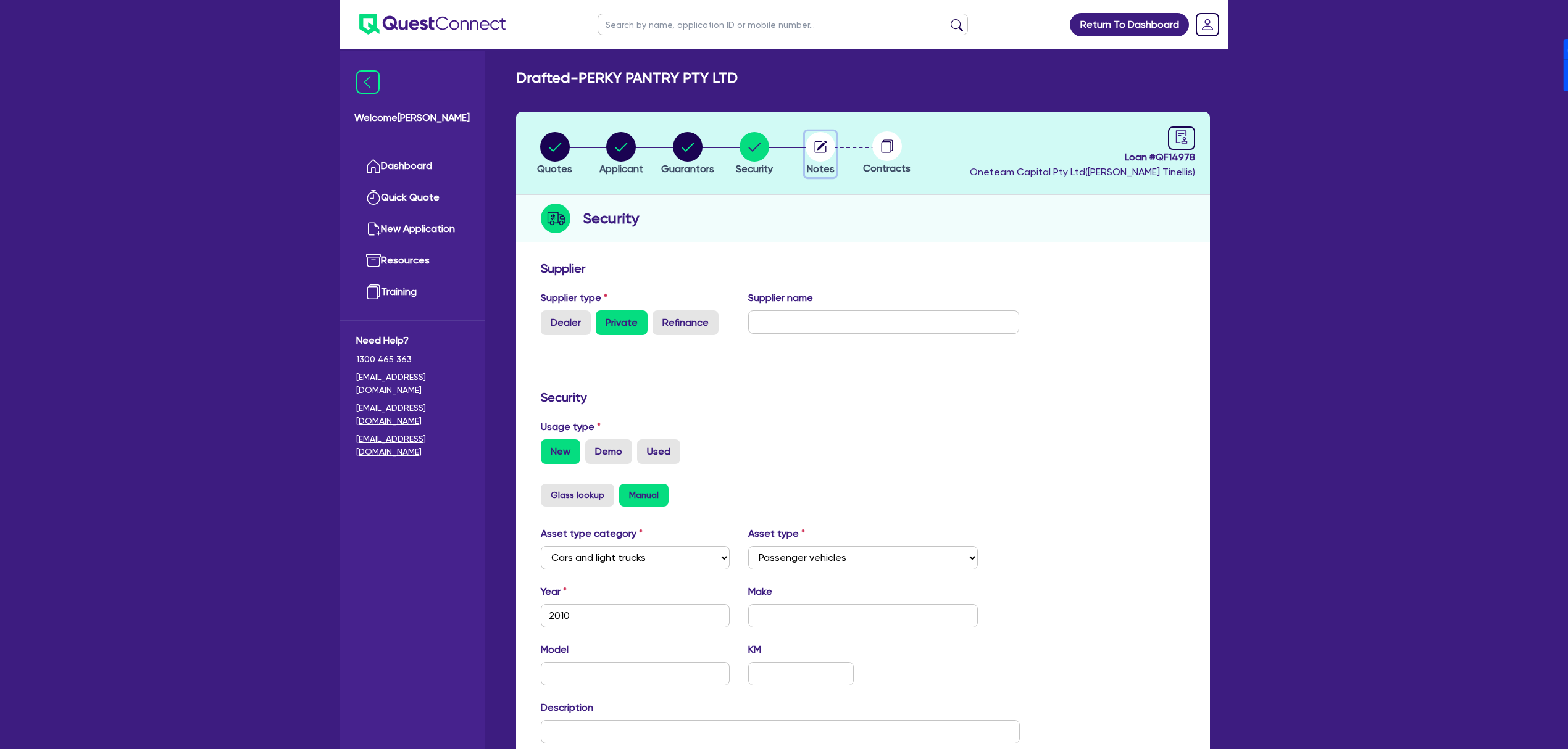
click at [825, 134] on circle "button" at bounding box center [821, 147] width 30 height 30
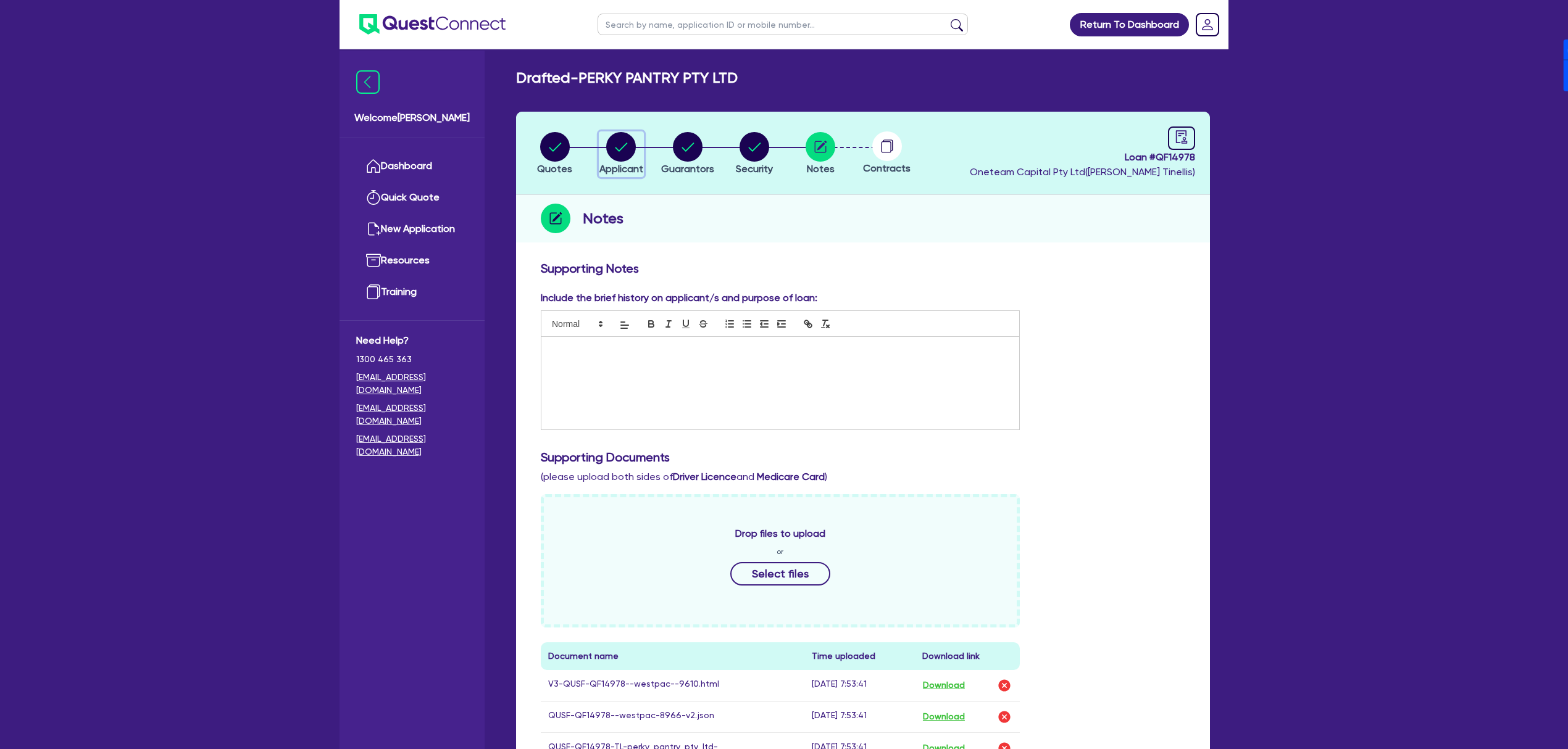
click at [630, 147] on circle "button" at bounding box center [621, 147] width 30 height 30
select select "COMPANY"
select select "ACCOMODATION_FOOD"
select select "CAFES"
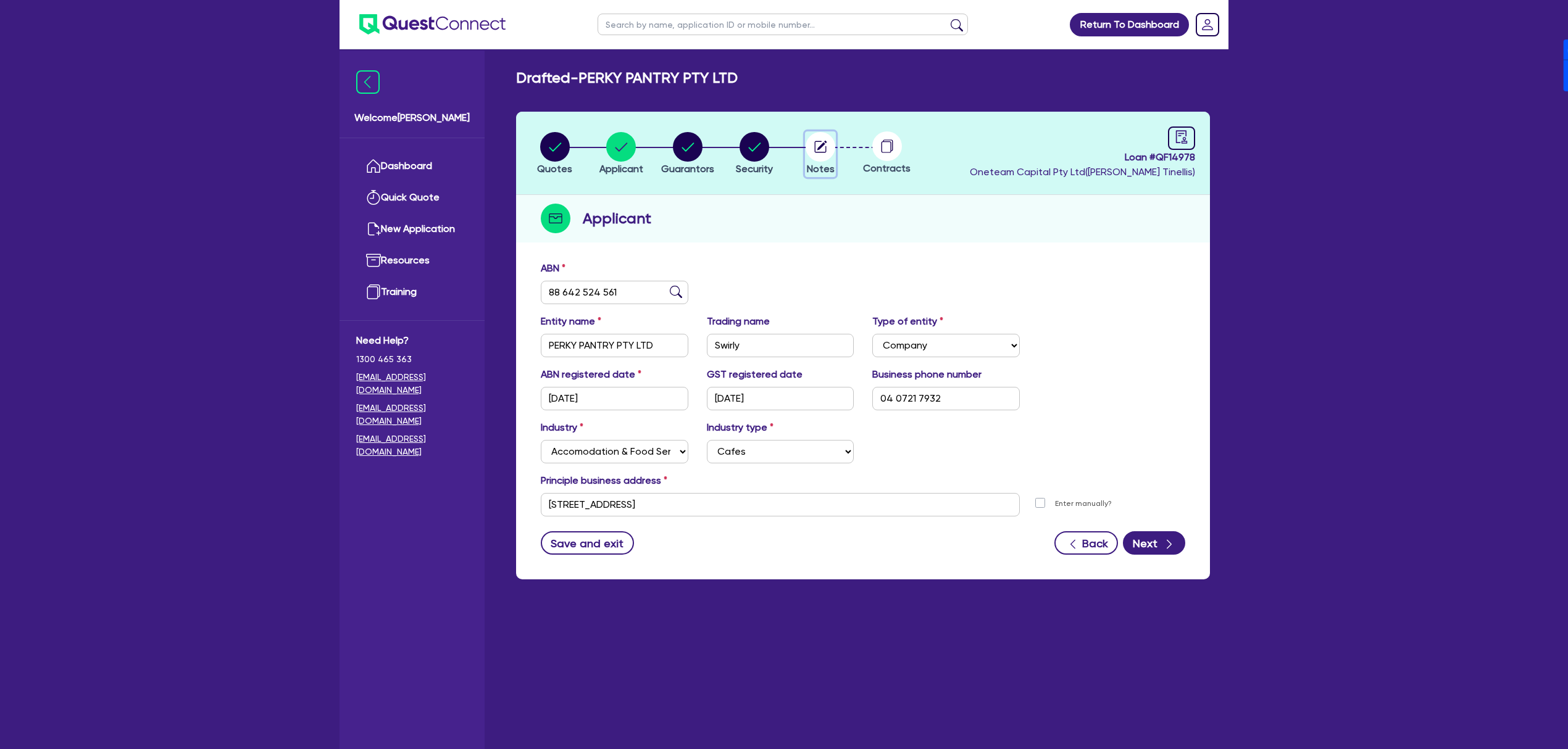
click at [818, 143] on circle "button" at bounding box center [821, 147] width 30 height 30
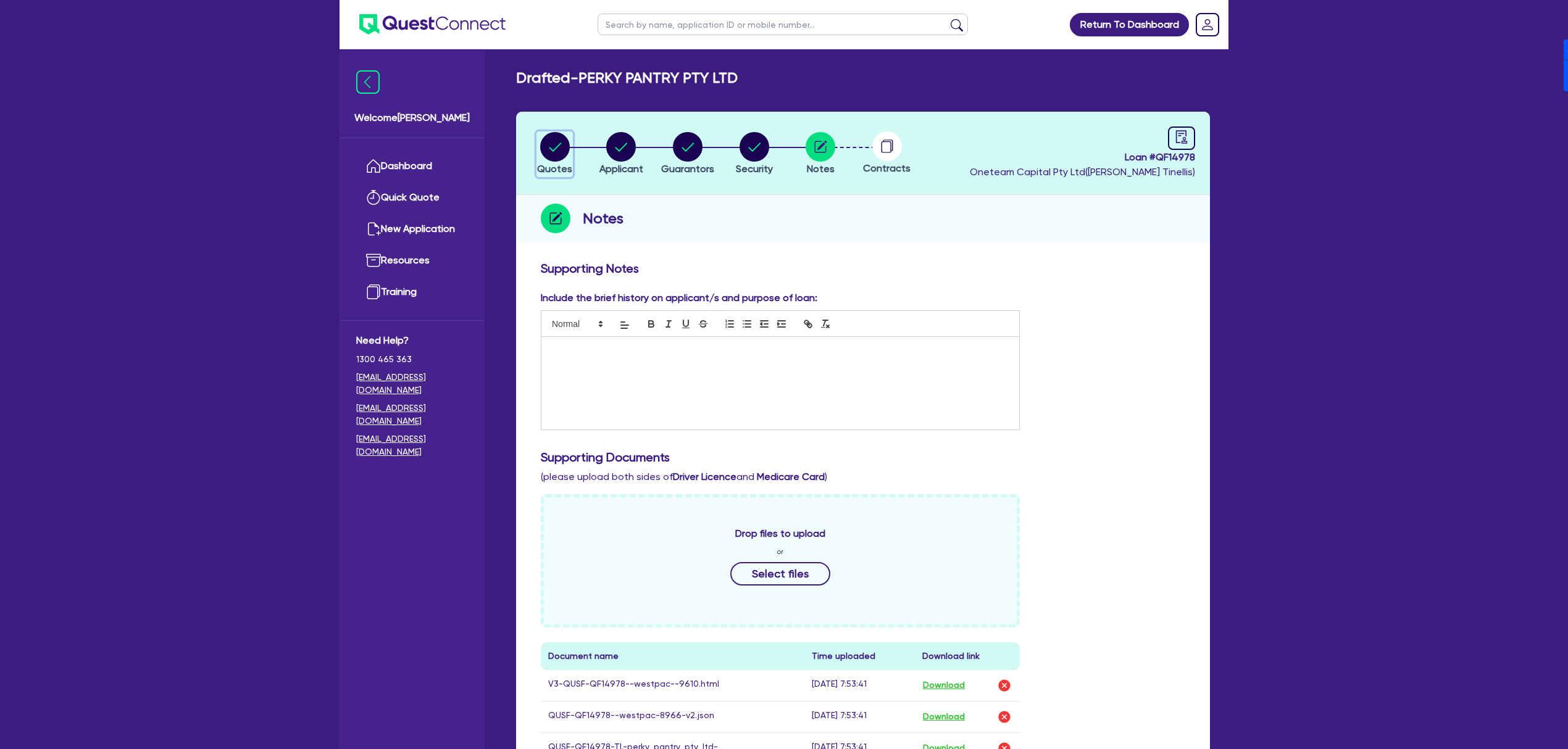
click at [552, 141] on circle "button" at bounding box center [555, 147] width 30 height 30
select select "CARS_AND_LIGHT_TRUCKS"
select select "PASSENGER_VEHICLES"
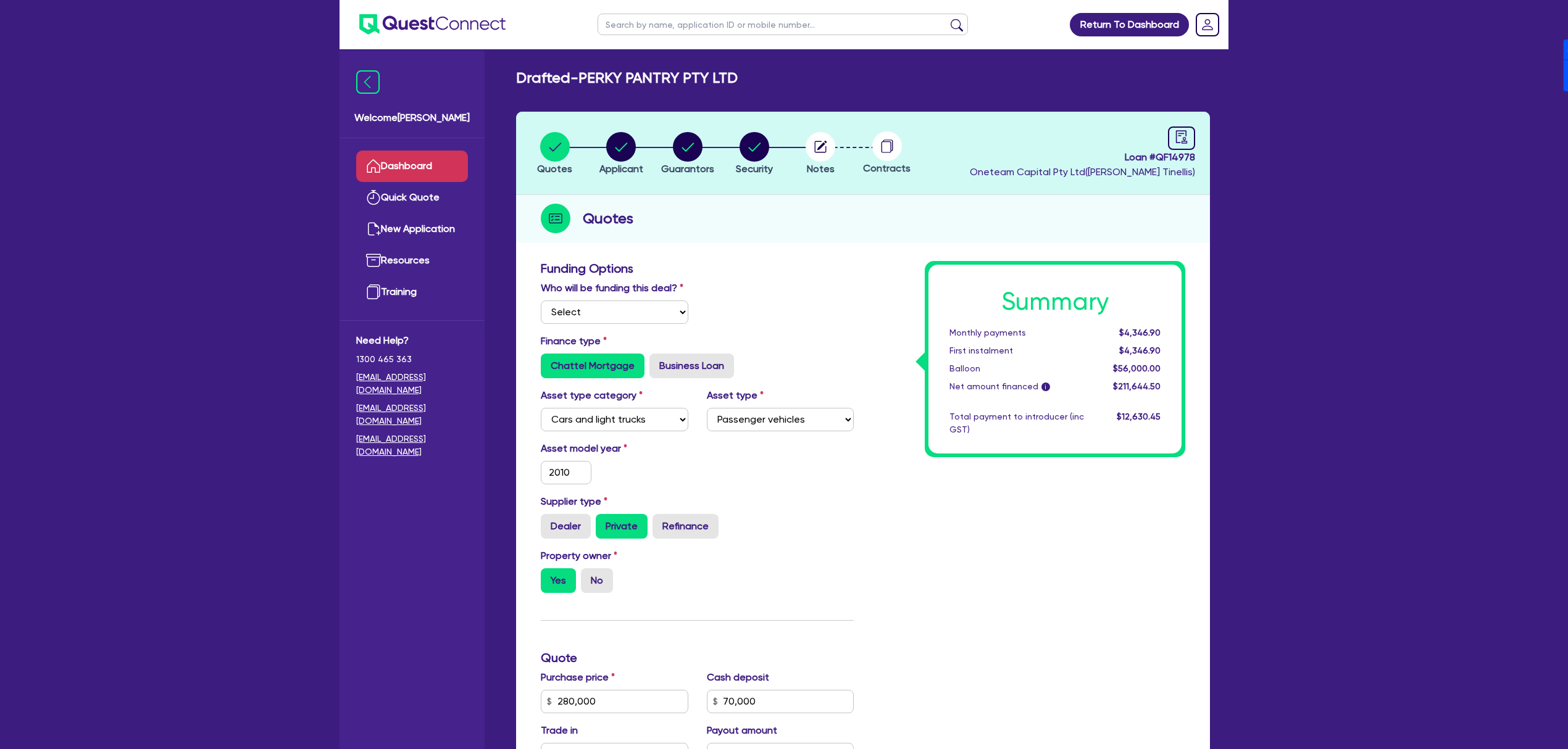
click at [423, 164] on link "Dashboard" at bounding box center [412, 166] width 112 height 31
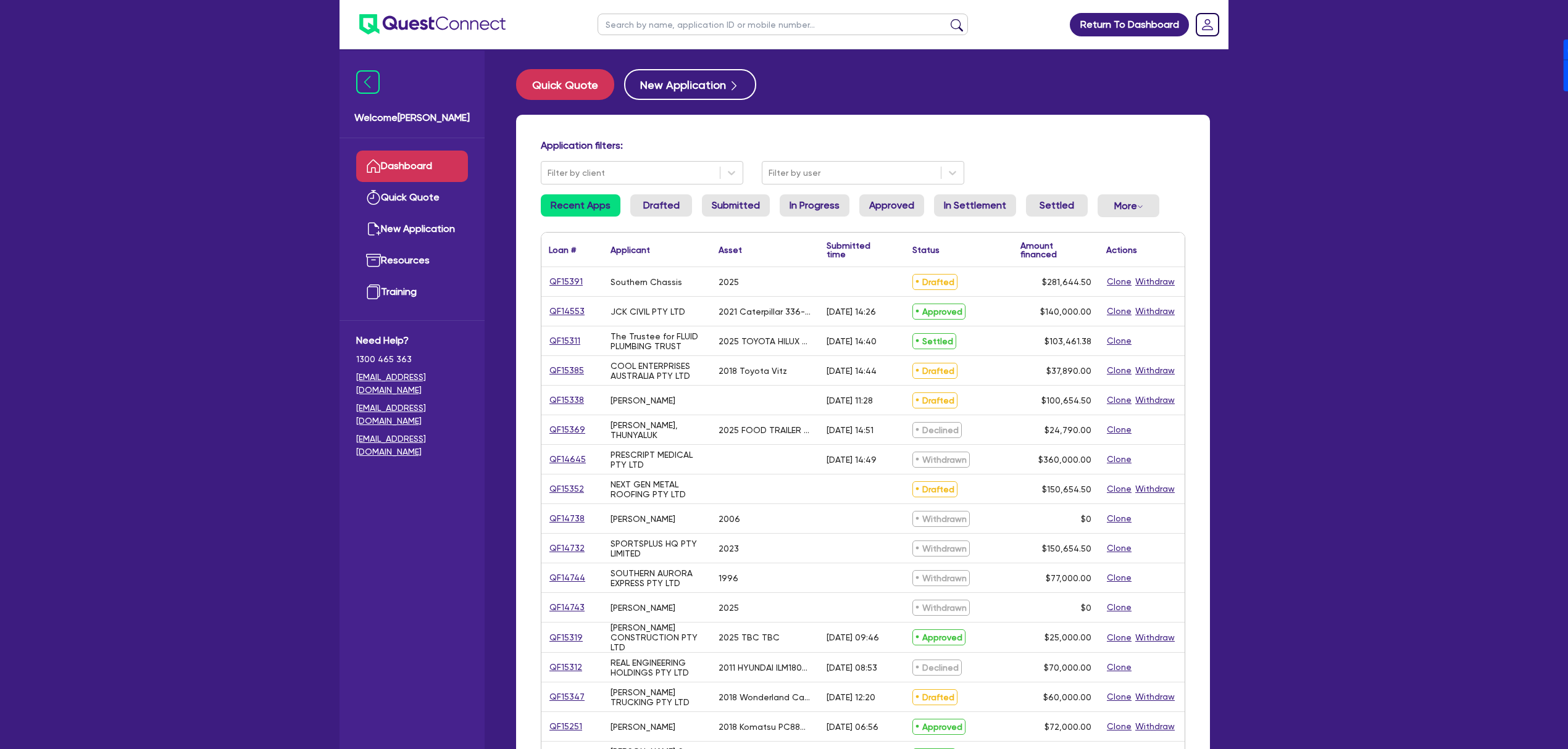
click at [1218, 115] on div "Application filters: Filter by client Filter by user Recent Apps Drafted Submit…" at bounding box center [863, 525] width 713 height 820
click at [730, 20] on input "text" at bounding box center [782, 24] width 370 height 22
type input "[PERSON_NAME]"
click at [947, 19] on button "submit" at bounding box center [957, 27] width 20 height 17
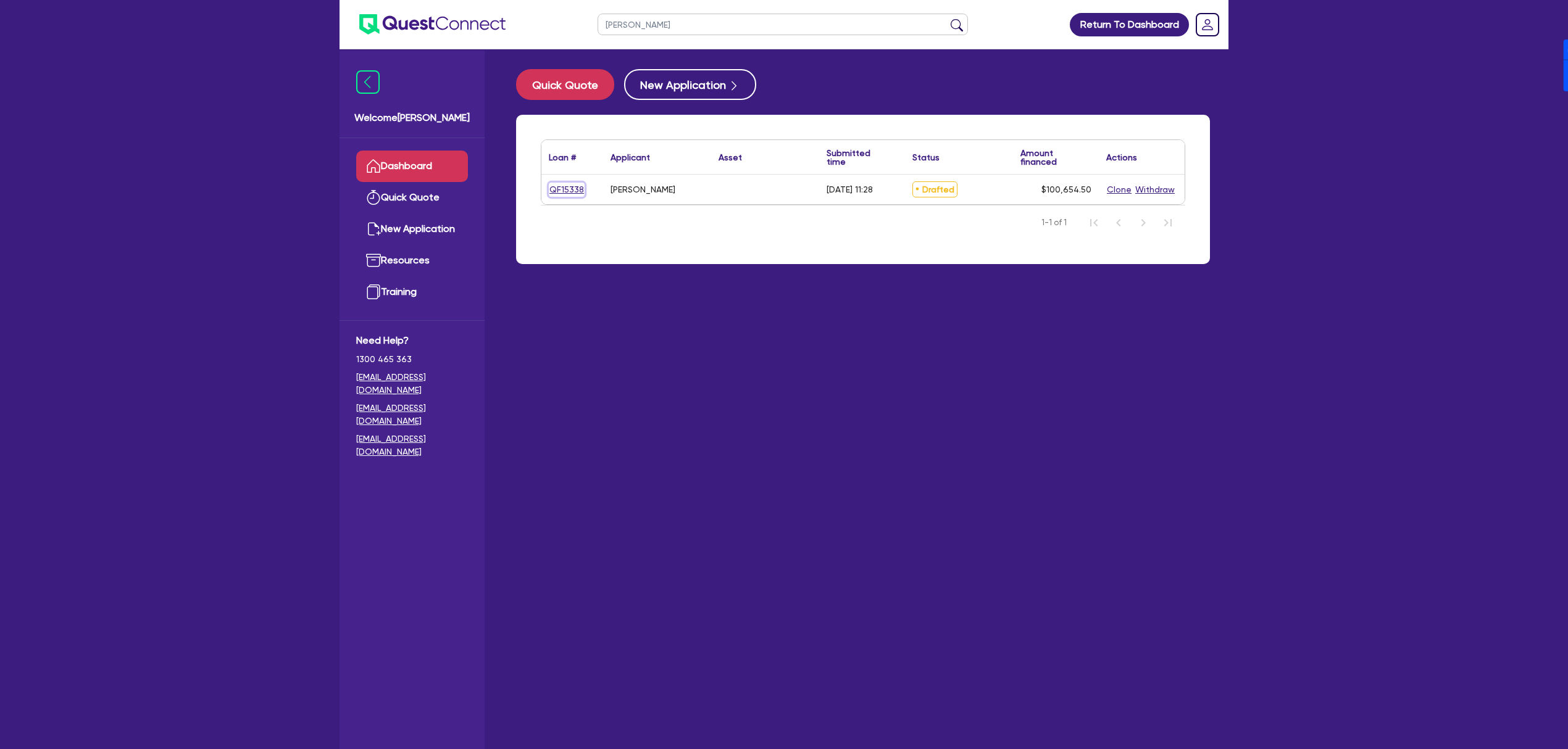
click at [568, 189] on link "QF15338" at bounding box center [566, 190] width 36 height 14
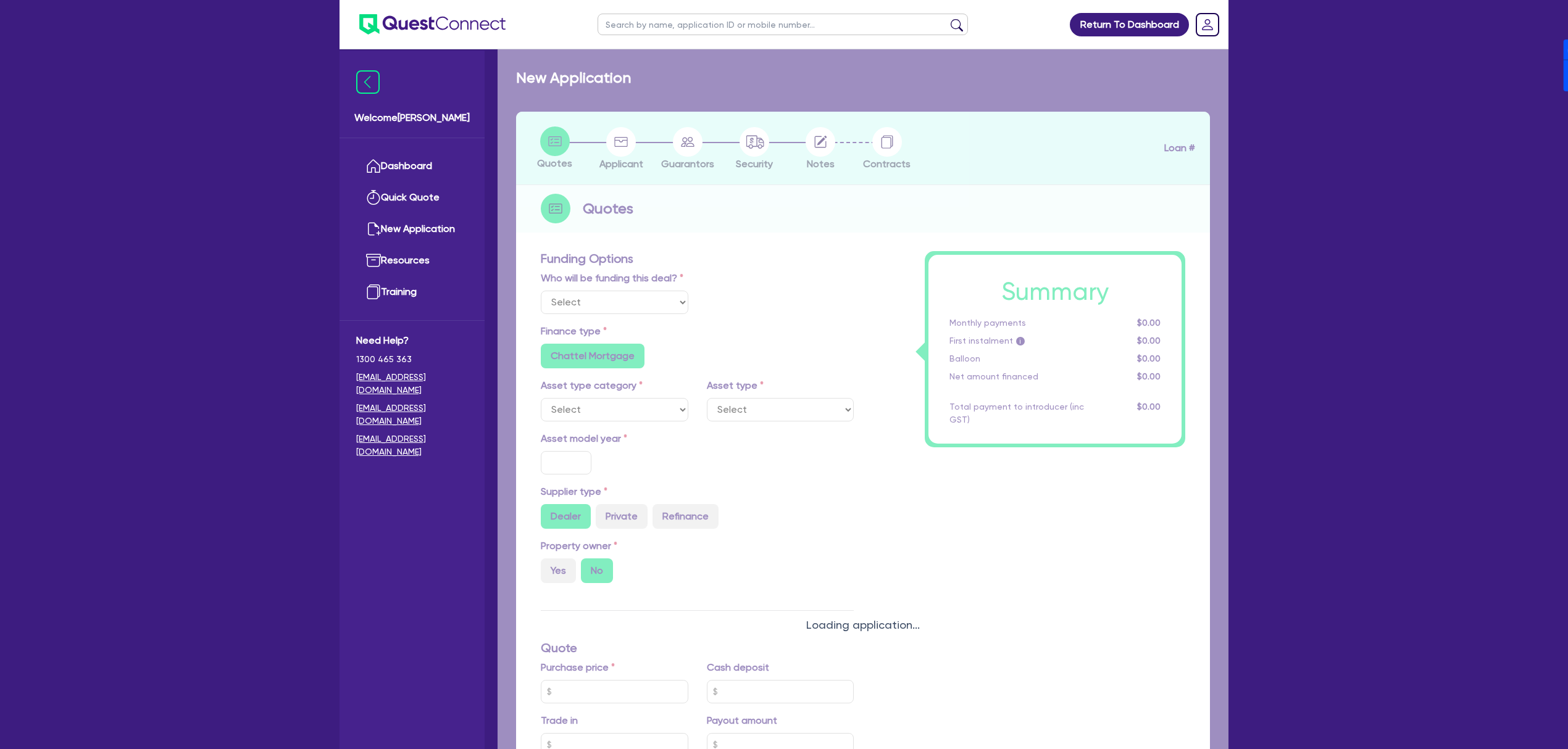
select select "Other"
radio input "false"
type input "100,000"
type input "4"
type input "4,026.18"
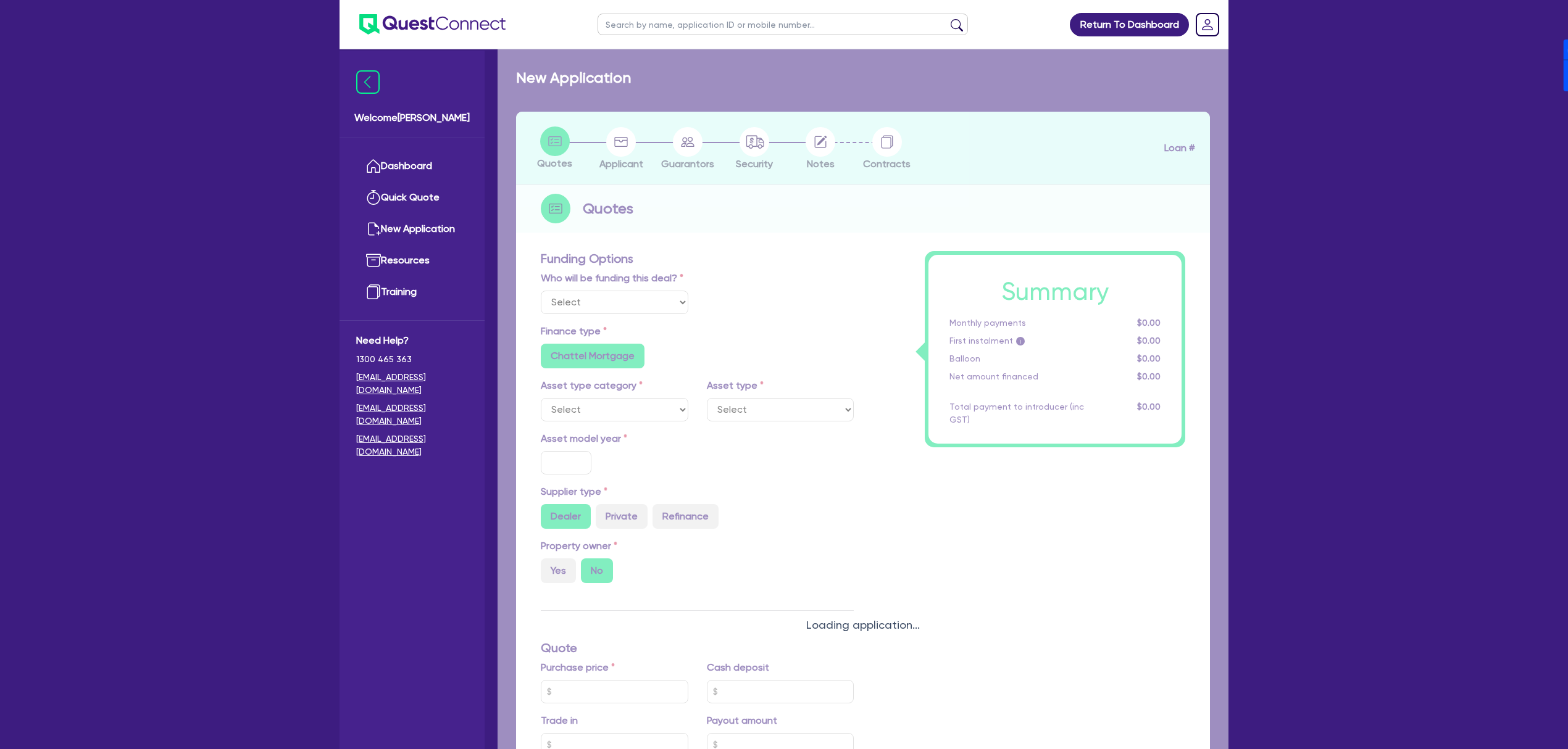
type input "17"
radio input "false"
radio input "true"
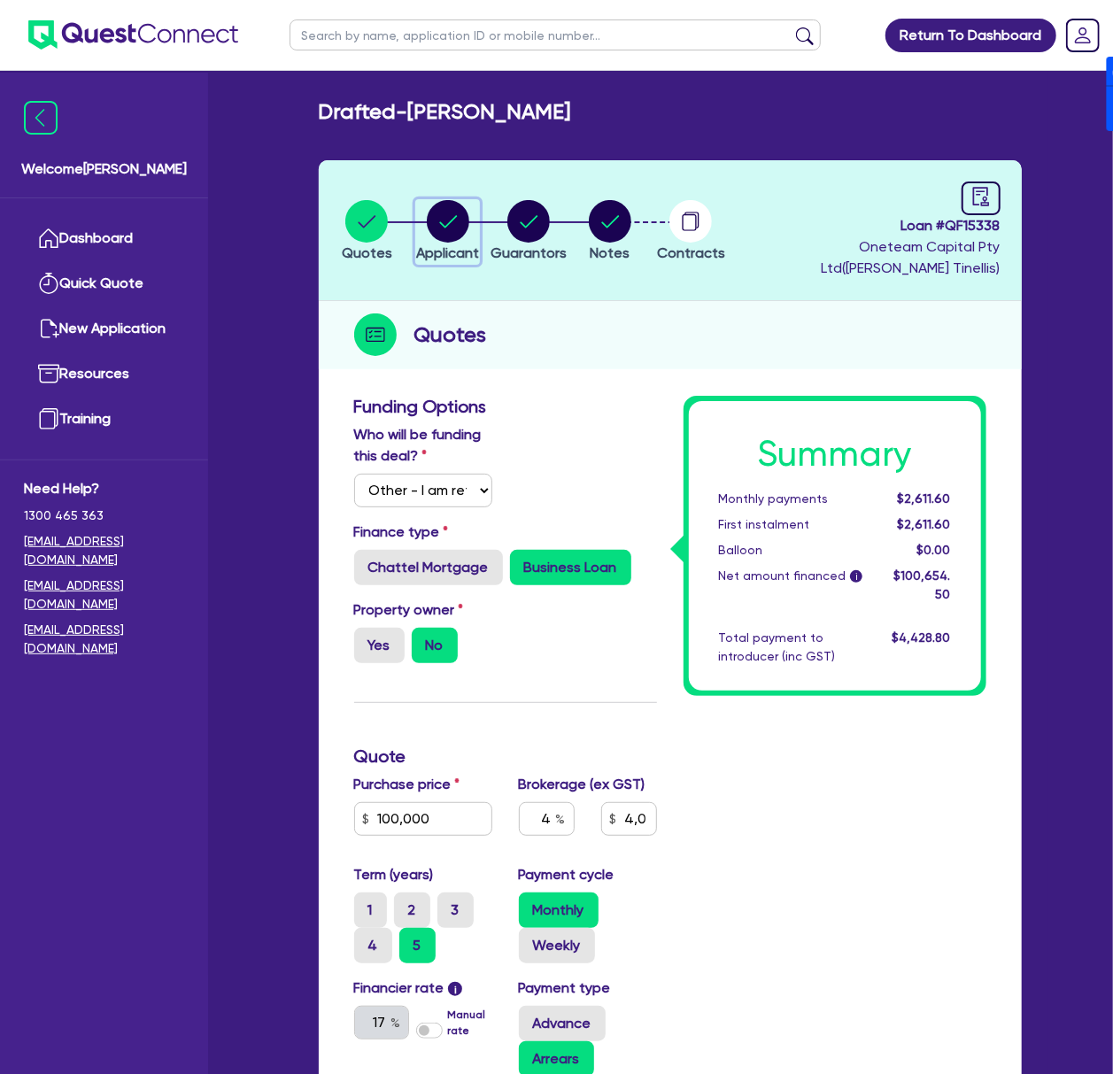
click at [457, 220] on circle "button" at bounding box center [448, 221] width 43 height 43
select select "SOLE_TRADER"
select select "ACCOMODATION_FOOD"
select select "HOTELS"
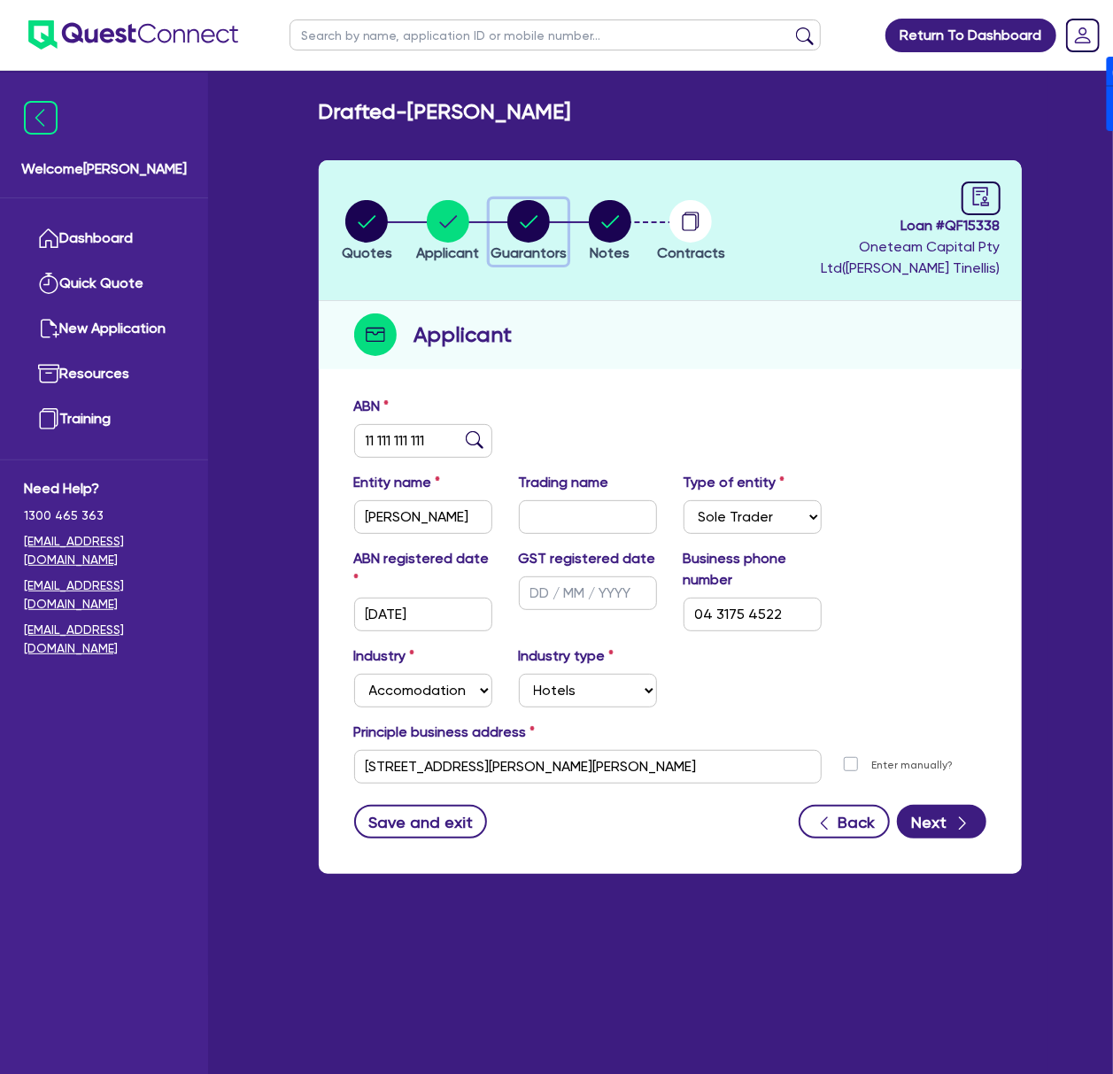
click at [532, 220] on circle "button" at bounding box center [528, 221] width 43 height 43
select select "MR"
select select "[GEOGRAPHIC_DATA]"
select select "SINGLE"
select select "CASH"
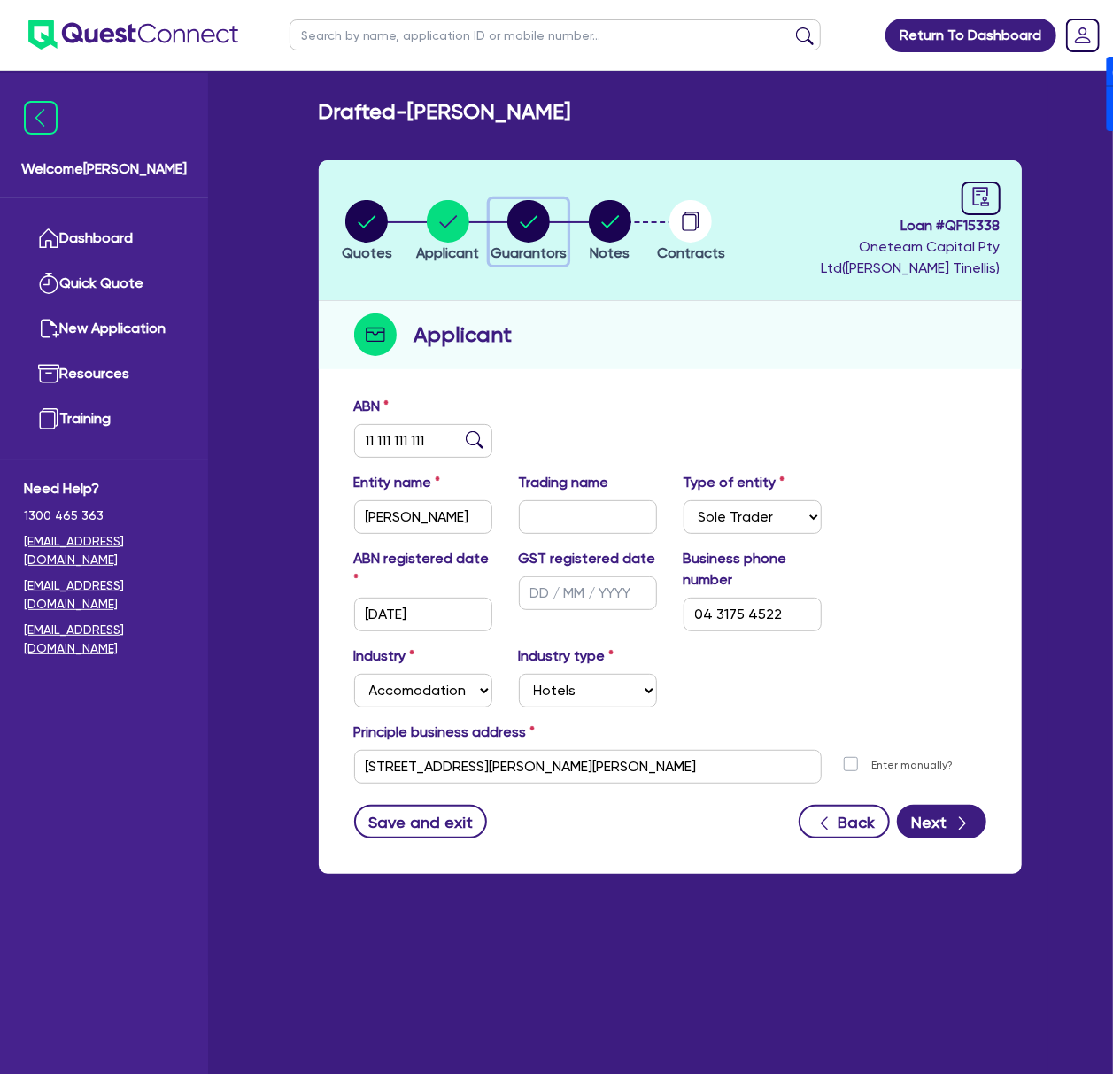
select select "OTHER"
select select "CREDIT_CARD"
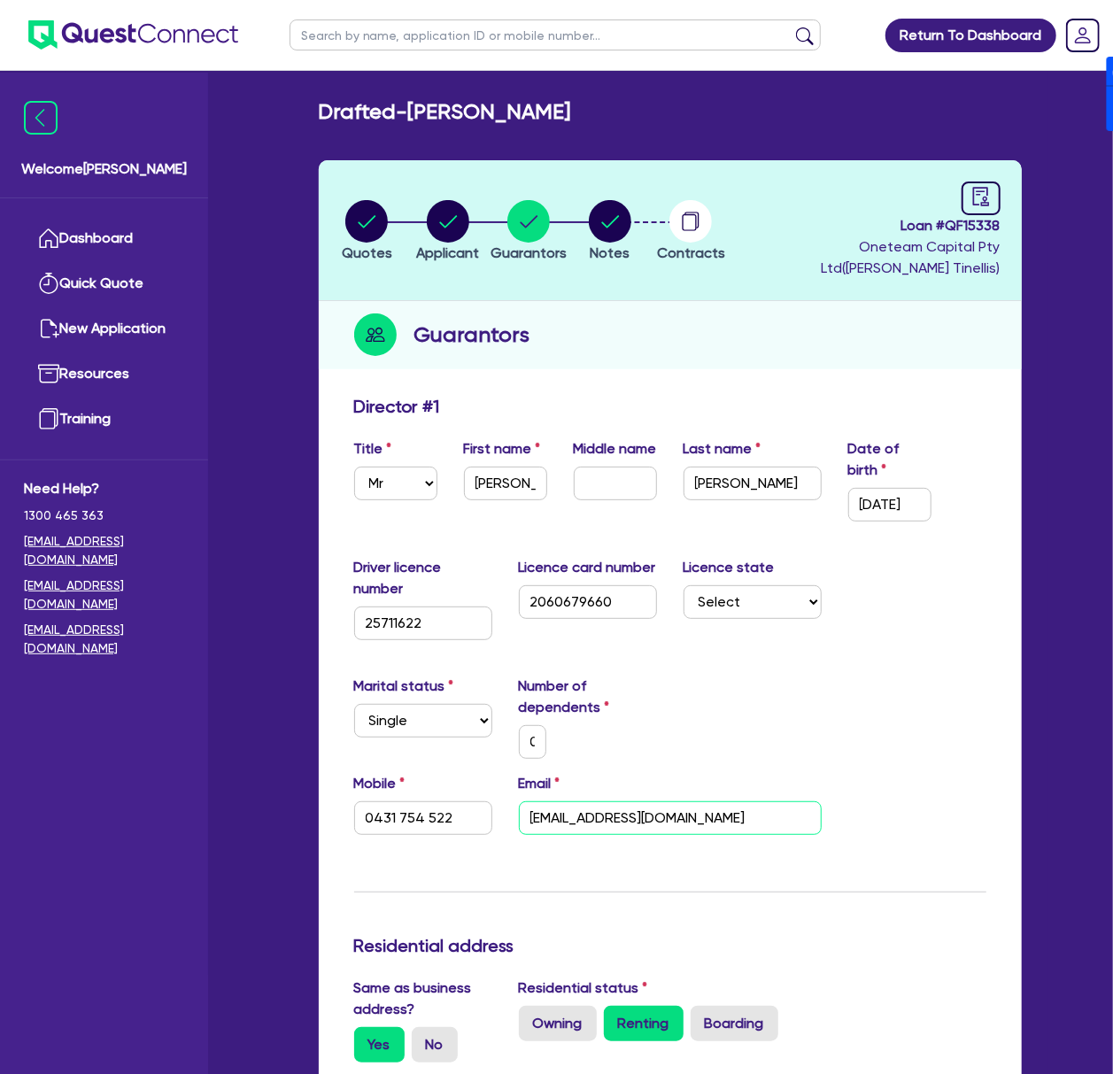
click at [717, 809] on input "[EMAIL_ADDRESS][DOMAIN_NAME]" at bounding box center [670, 818] width 303 height 34
click at [405, 818] on input "0431 754 522" at bounding box center [423, 818] width 138 height 34
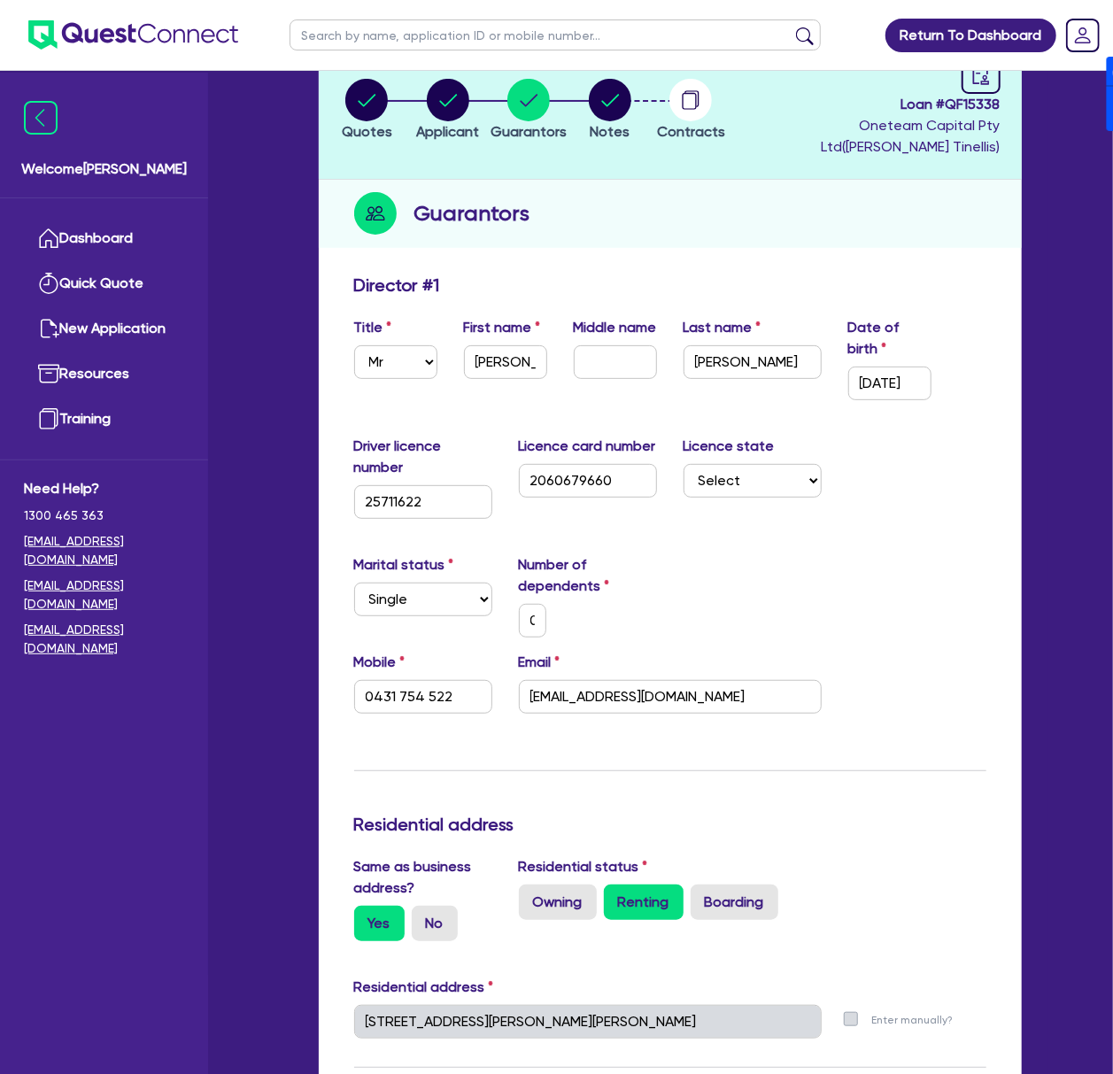
scroll to position [118, 0]
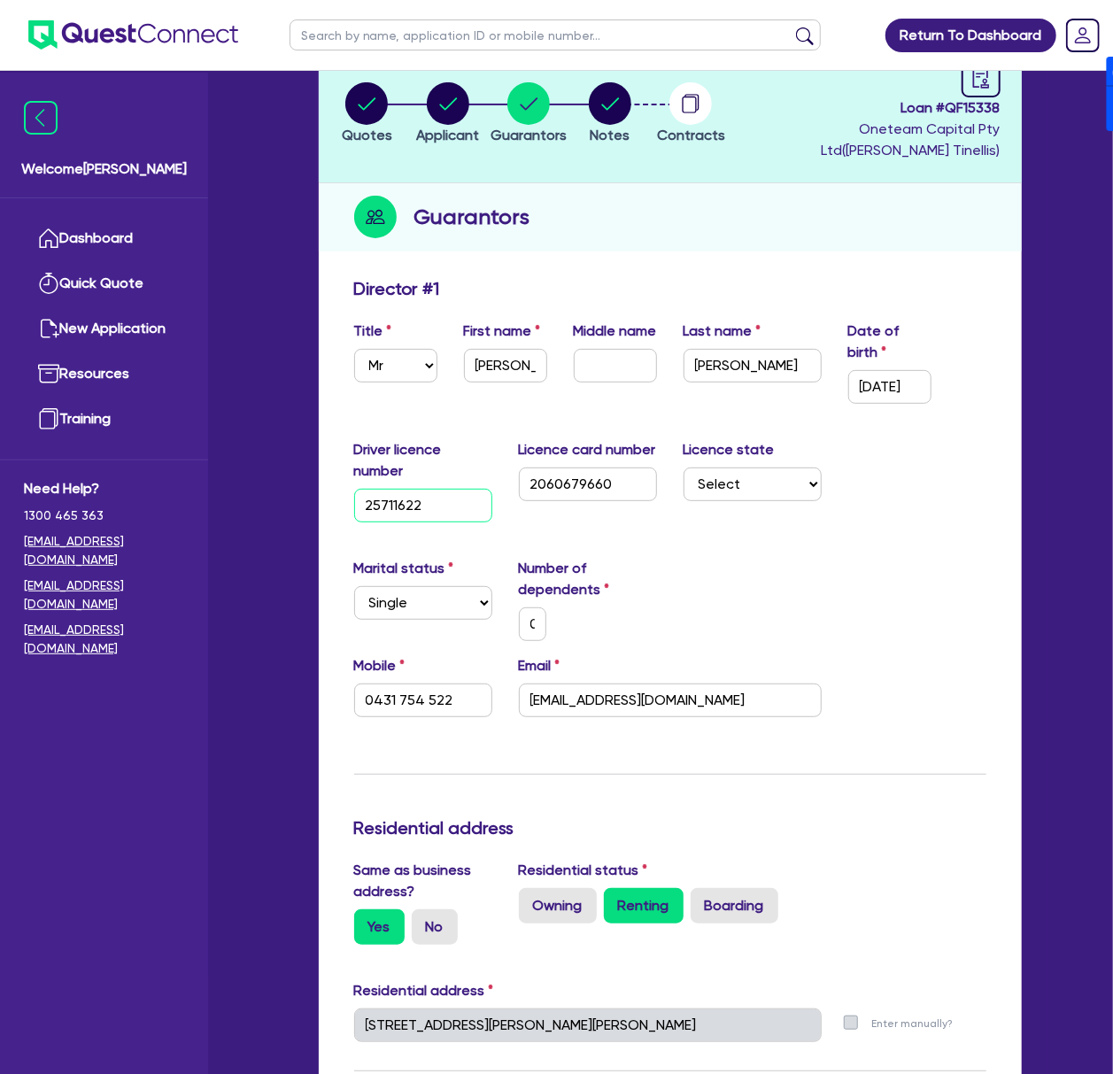
click at [419, 503] on input "25711622" at bounding box center [423, 506] width 138 height 34
click at [592, 496] on input "2060679660" at bounding box center [588, 485] width 138 height 34
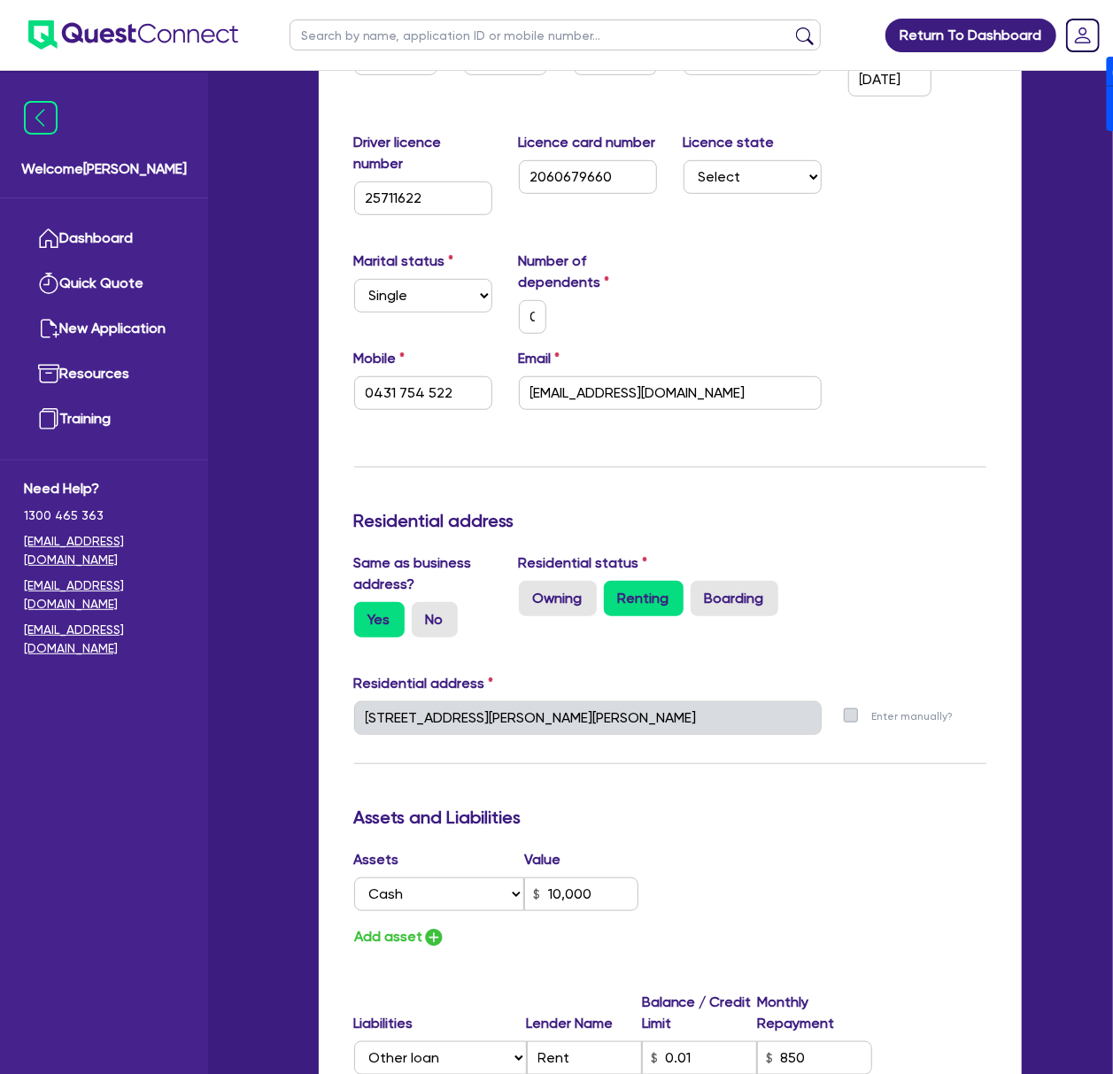
scroll to position [472, 0]
